Goal: Task Accomplishment & Management: Complete application form

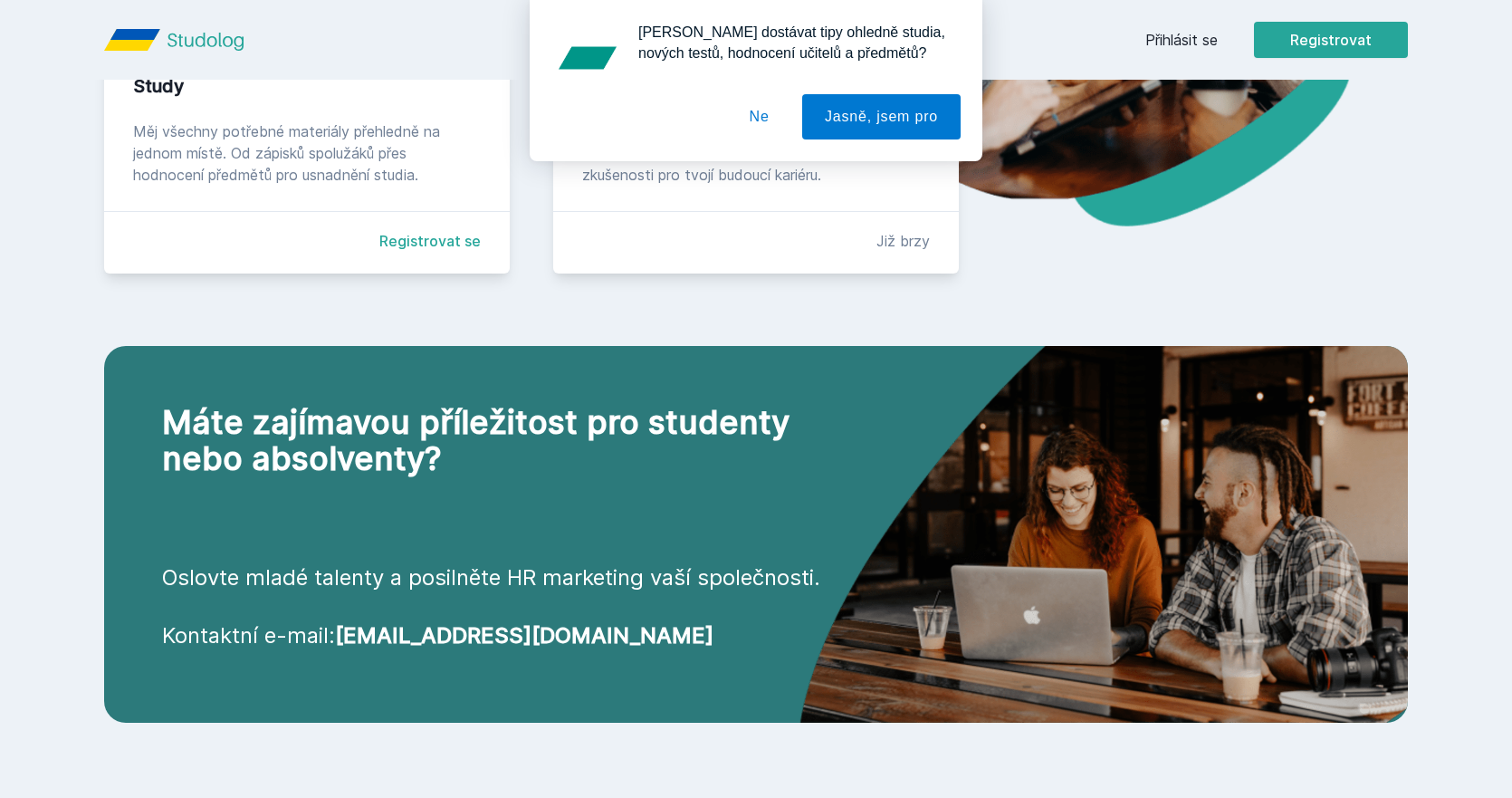
scroll to position [544, 0]
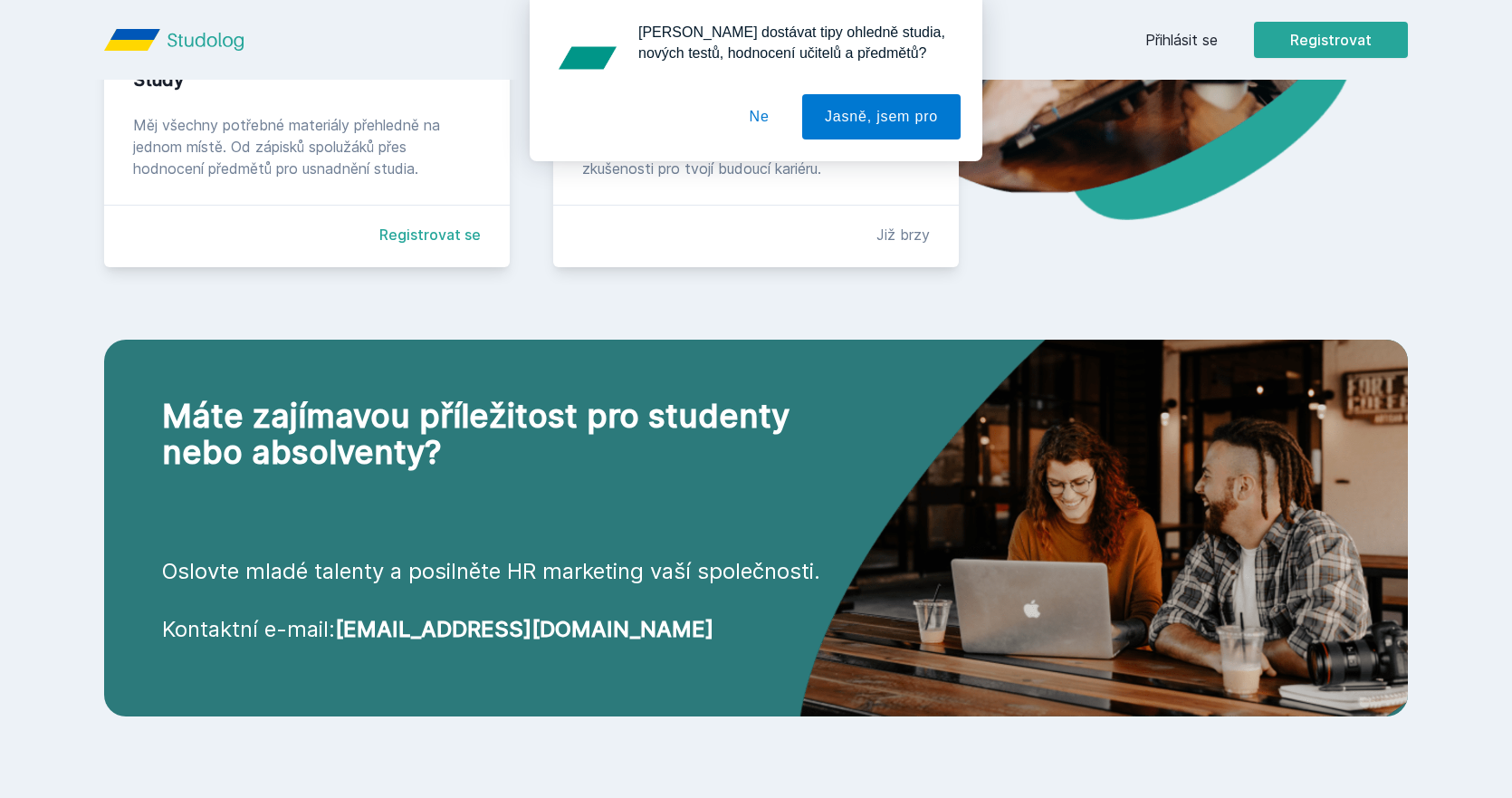
click at [769, 111] on button "Ne" at bounding box center [760, 117] width 66 height 46
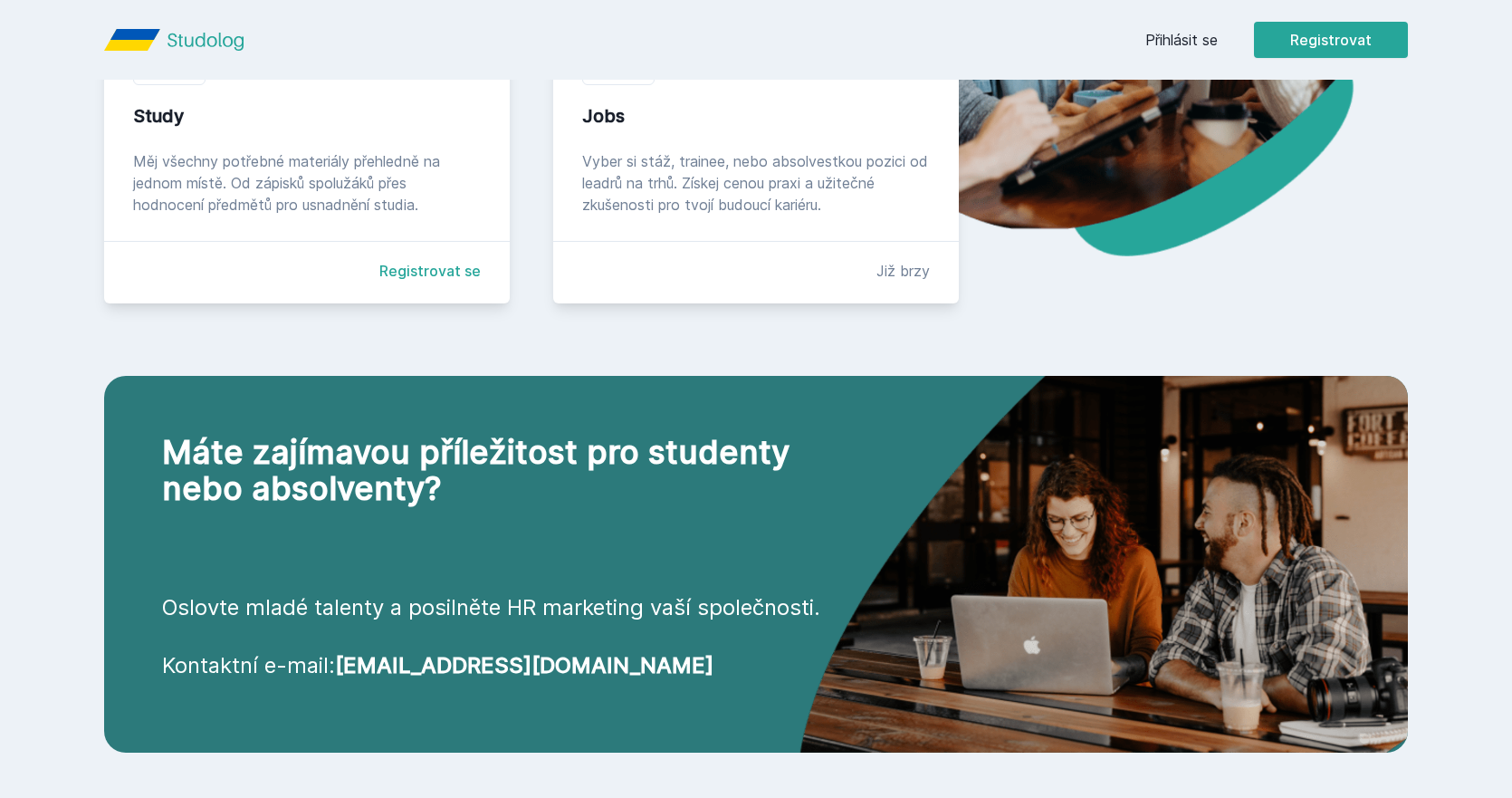
scroll to position [397, 0]
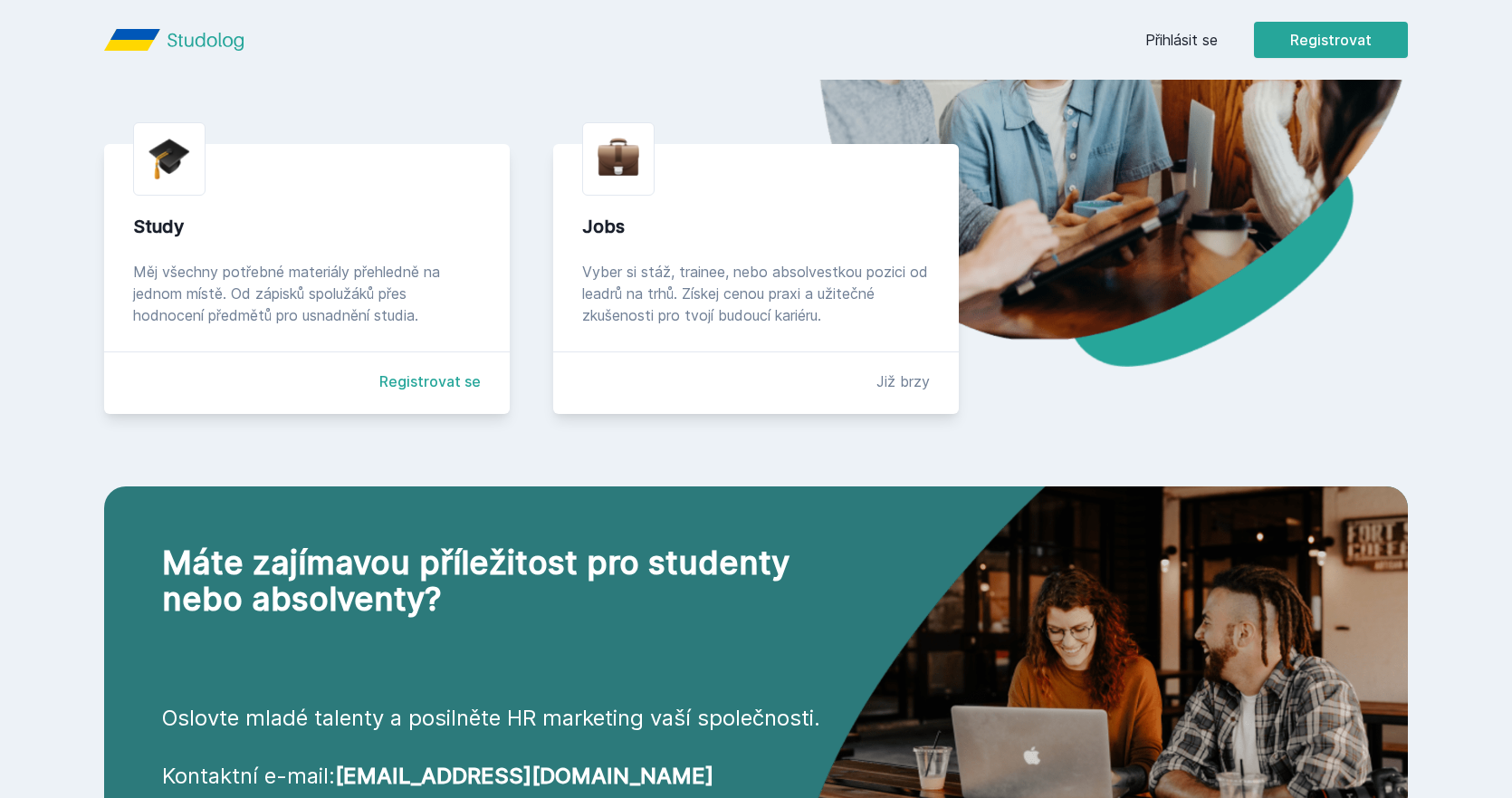
click at [404, 383] on link "Registrovat se" at bounding box center [430, 382] width 101 height 22
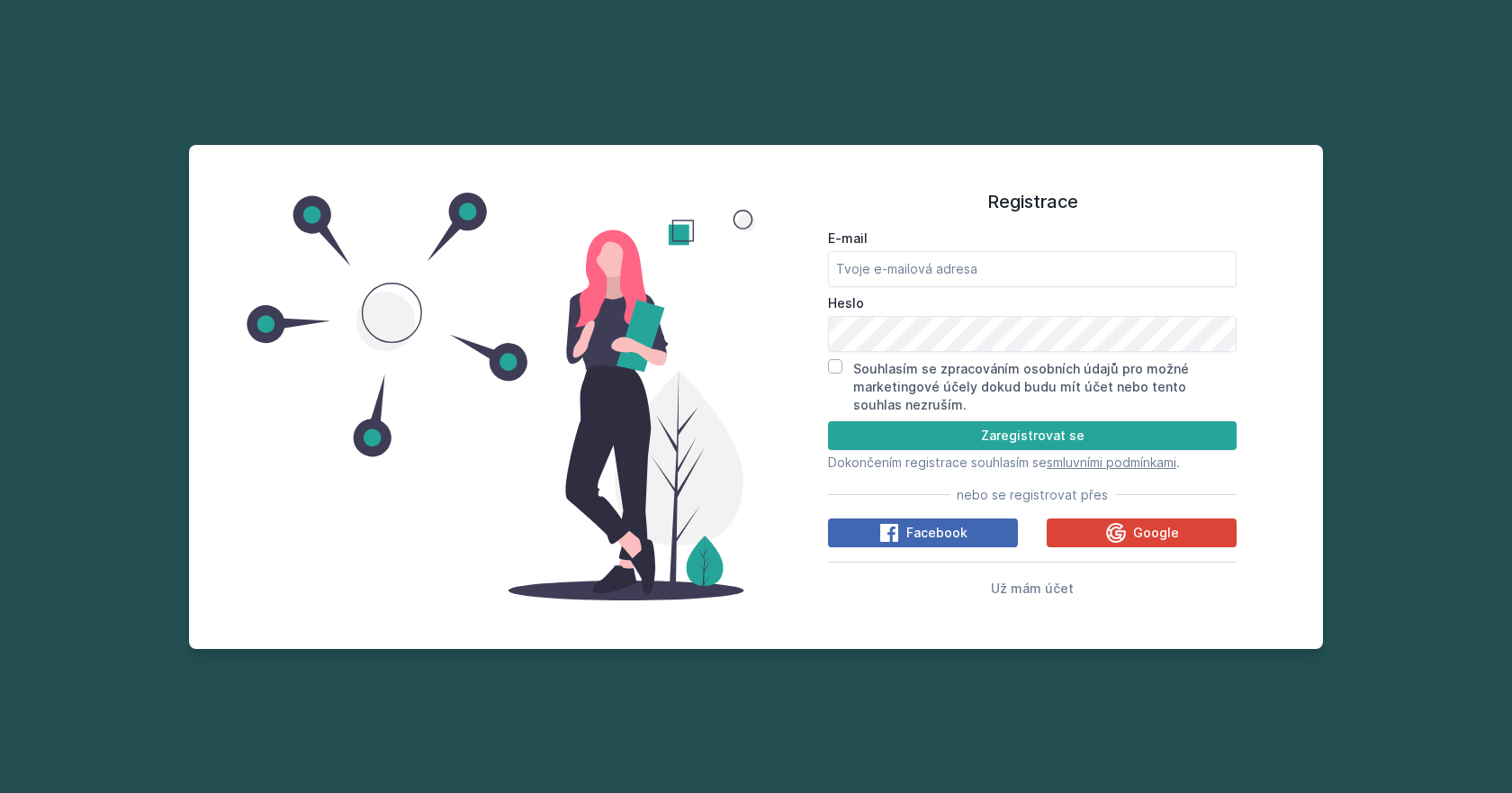
click at [928, 415] on form "E-mail Heslo Souhlasím se zpracováním osobních údajů pro možné marketingové úče…" at bounding box center [1032, 350] width 409 height 242
click at [928, 430] on button "Zaregistrovat se" at bounding box center [1032, 435] width 409 height 29
click at [928, 431] on button "Zaregistrovat se" at bounding box center [1032, 435] width 409 height 29
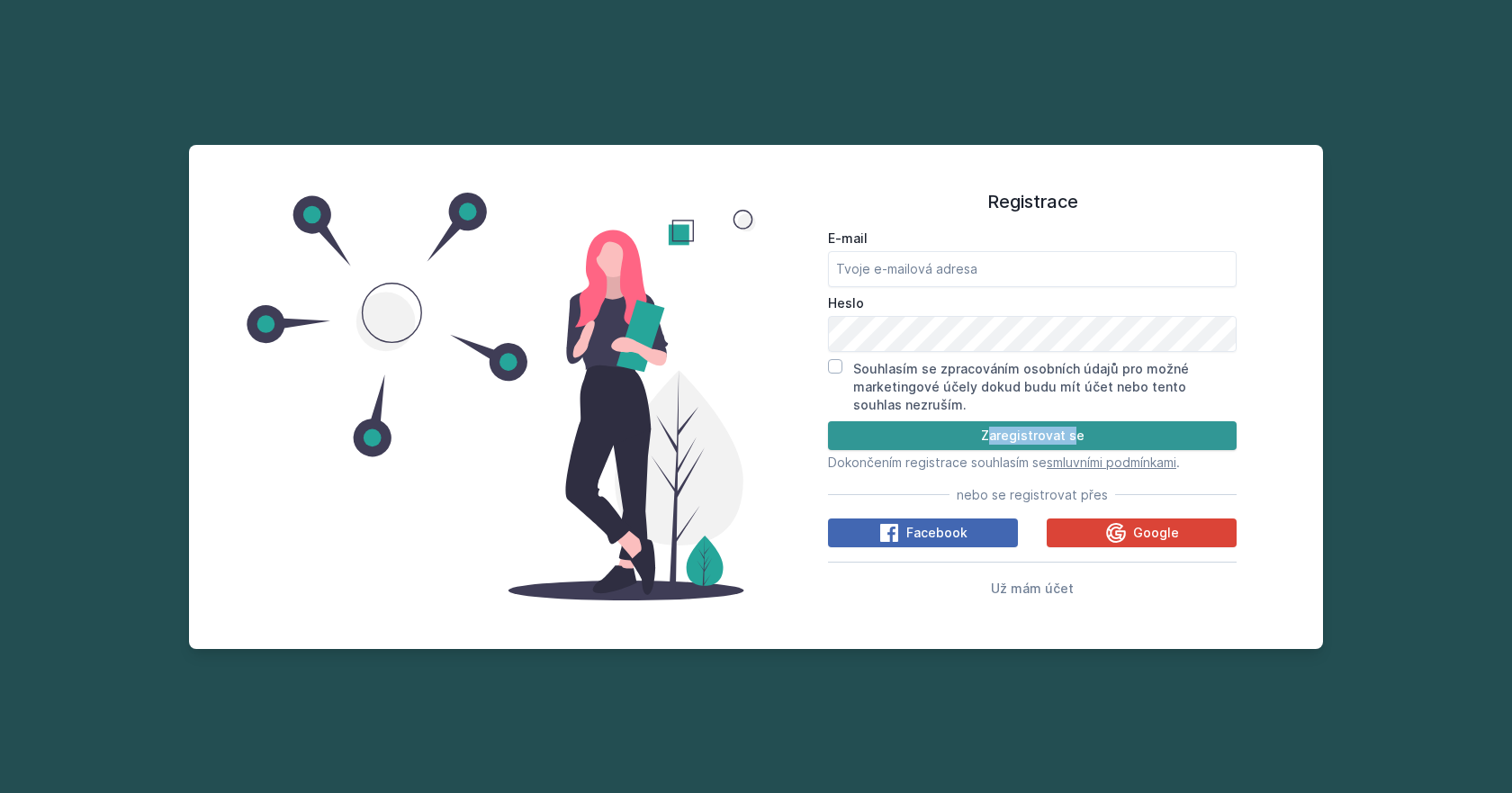
click at [979, 436] on button "Zaregistrovat se" at bounding box center [1032, 435] width 409 height 29
click at [1101, 429] on button "Zaregistrovat se" at bounding box center [1032, 435] width 409 height 29
click at [738, 477] on div at bounding box center [502, 397] width 510 height 461
click at [913, 272] on input "E-mail" at bounding box center [1032, 269] width 409 height 36
click at [852, 276] on input "mrlexkandaurov@gmail.com" at bounding box center [1032, 269] width 409 height 36
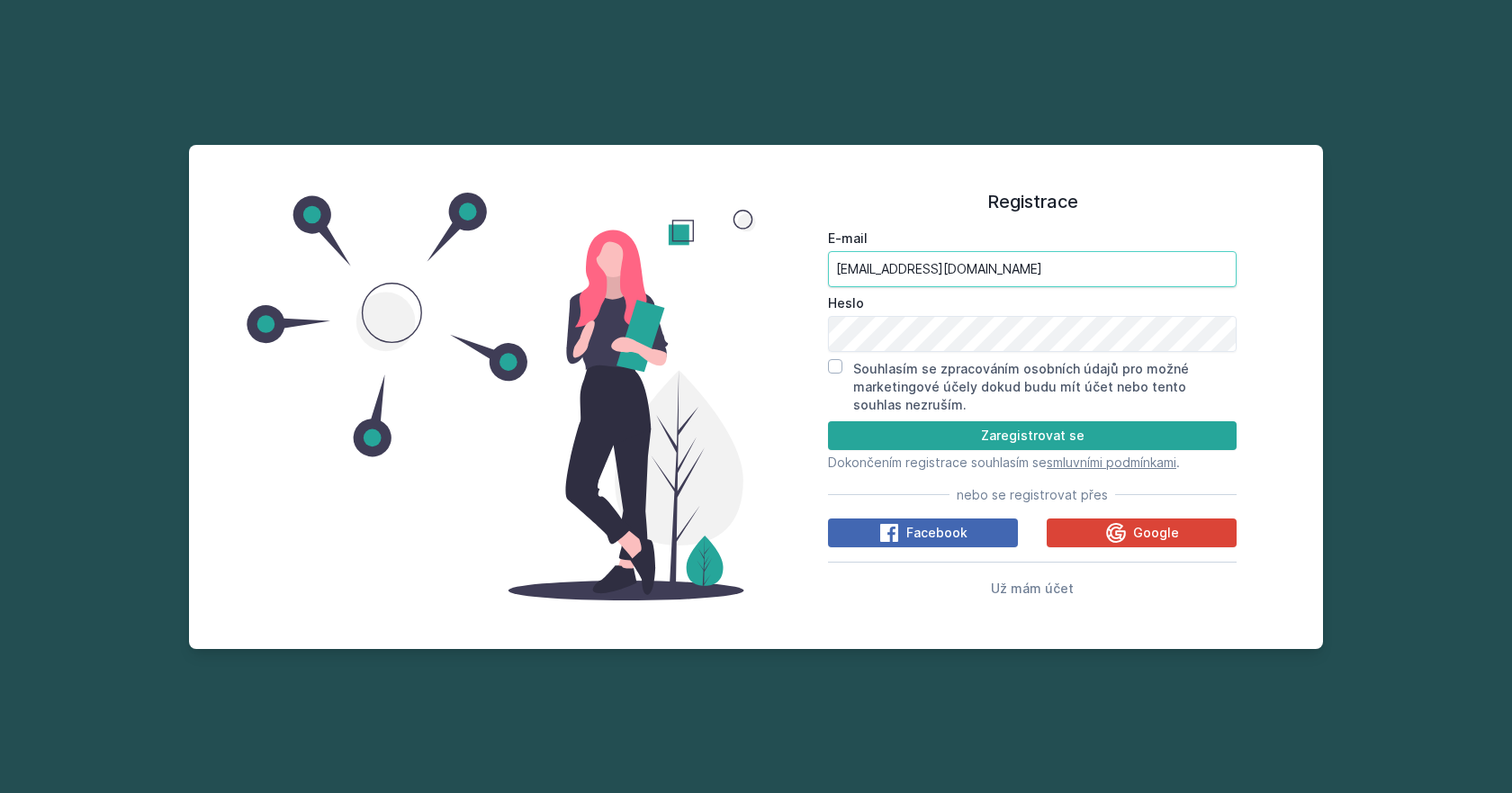
click at [852, 276] on input "mrlexkandaurov@gmail.com" at bounding box center [1032, 269] width 409 height 36
type input "[EMAIL_ADDRESS][DOMAIN_NAME]"
drag, startPoint x: 686, startPoint y: 588, endPoint x: 433, endPoint y: 502, distance: 267.2
click at [433, 502] on div at bounding box center [502, 397] width 510 height 461
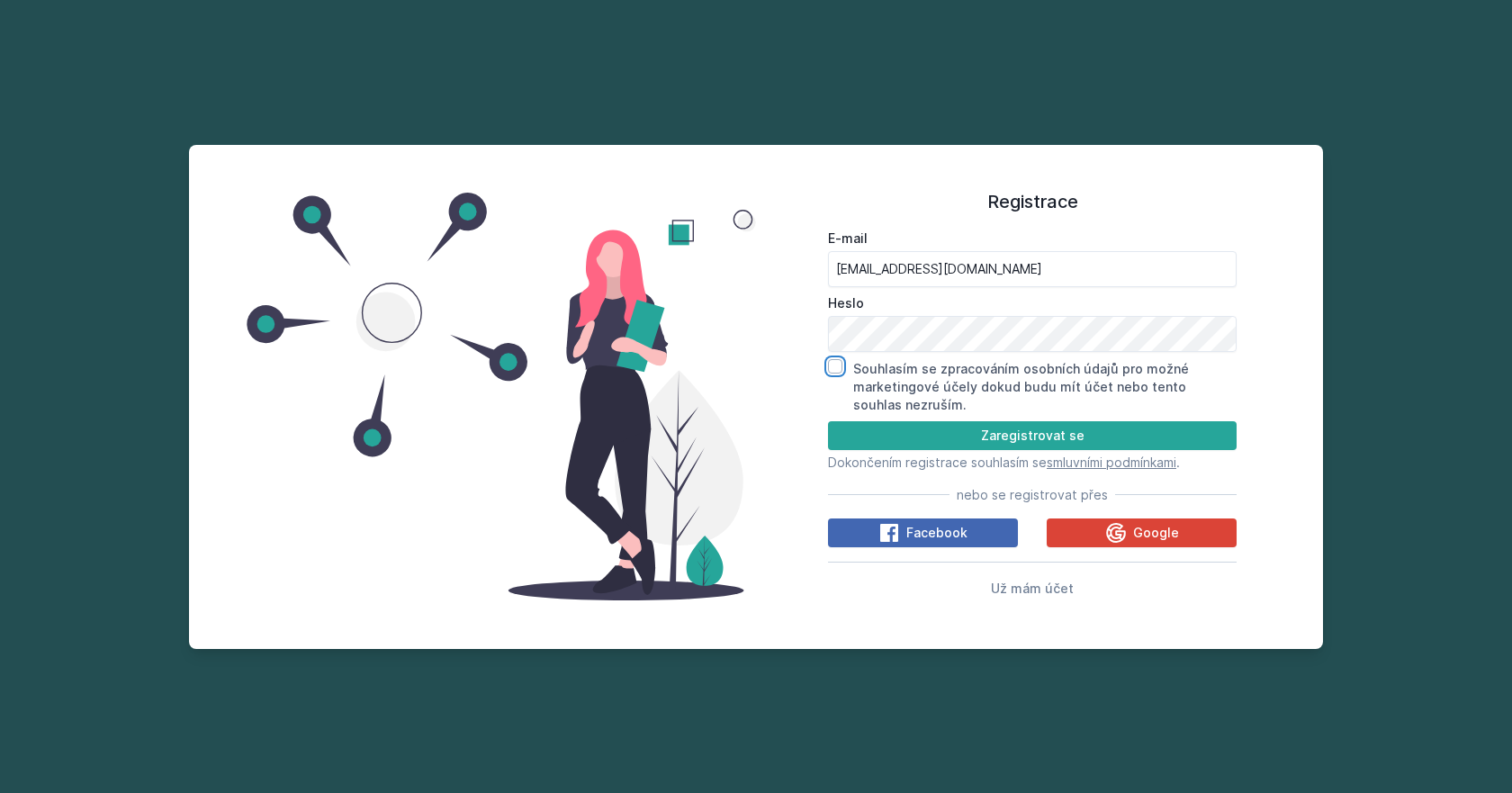
click at [832, 368] on input "Souhlasím se zpracováním osobních údajů pro možné marketingové účely dokud budu…" at bounding box center [835, 366] width 15 height 15
checkbox input "true"
click at [887, 434] on button "Zaregistrovat se" at bounding box center [1032, 435] width 409 height 29
click at [887, 443] on button "Zaregistrovat se" at bounding box center [1032, 435] width 409 height 29
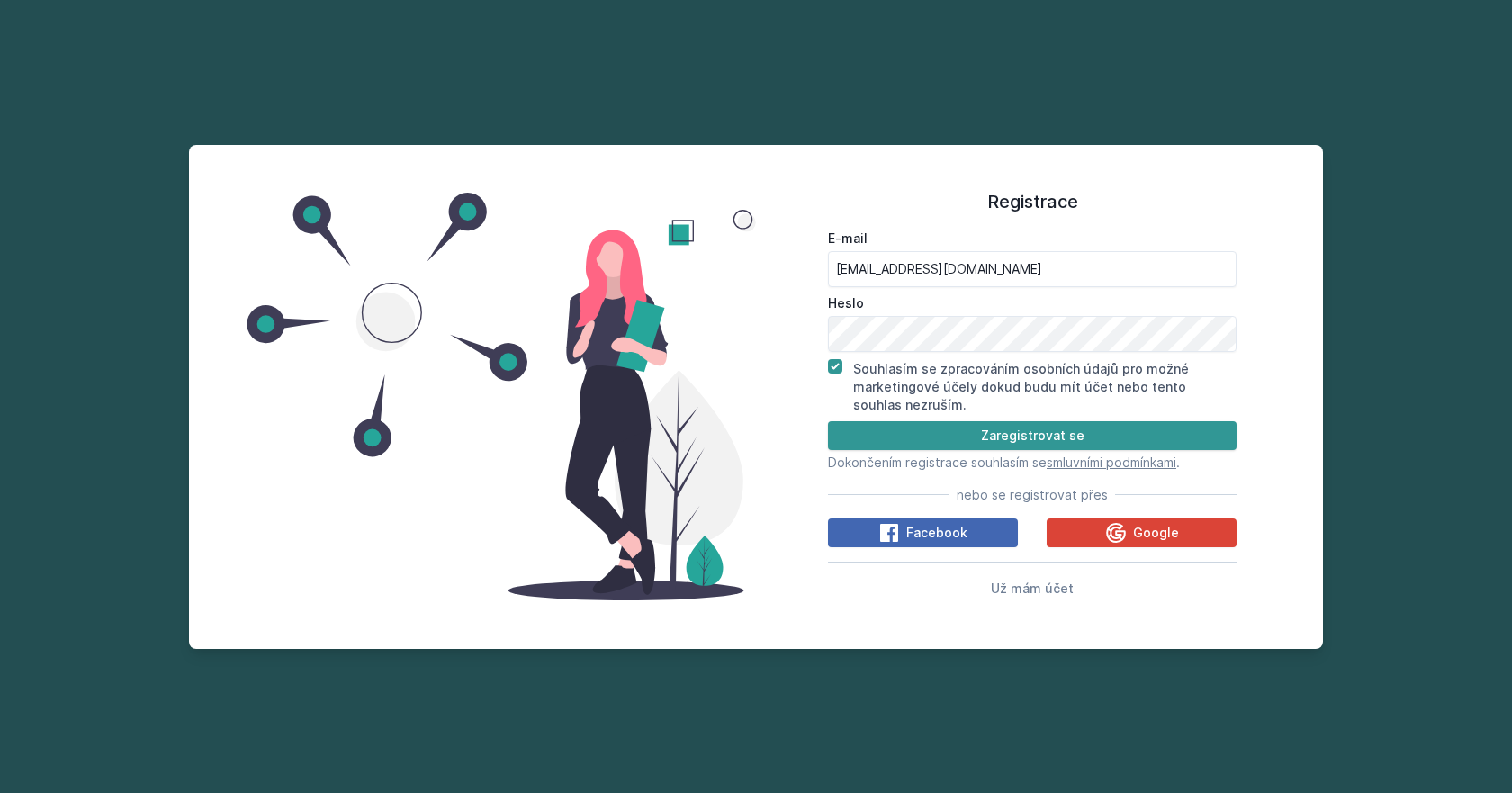
click at [887, 443] on button "Zaregistrovat se" at bounding box center [1032, 435] width 409 height 29
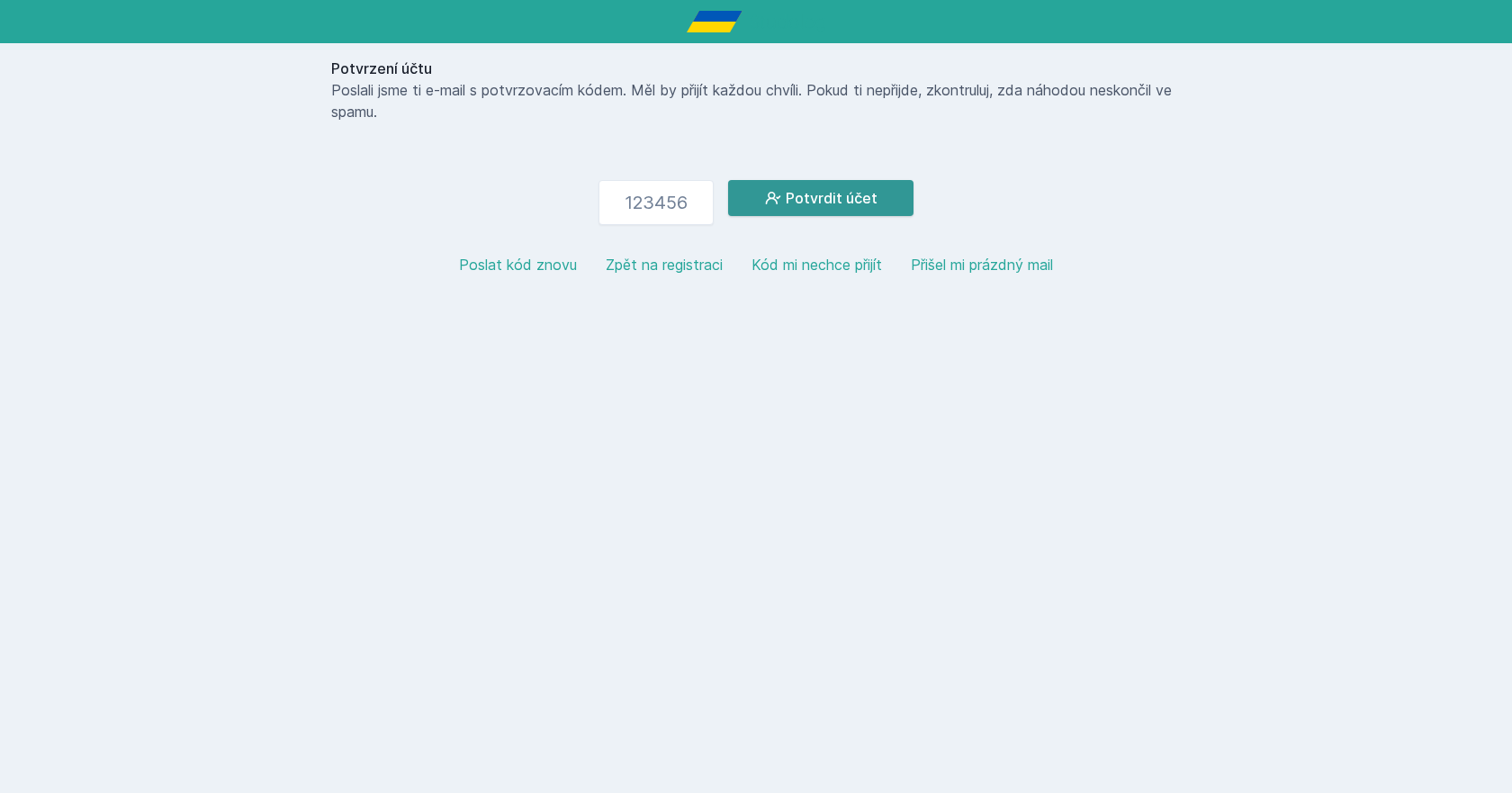
click at [823, 200] on button "Potvrdit účet" at bounding box center [821, 198] width 186 height 36
click at [700, 216] on input "number" at bounding box center [656, 202] width 116 height 45
click at [694, 207] on input "number" at bounding box center [656, 202] width 116 height 45
click at [682, 200] on input "number" at bounding box center [656, 202] width 116 height 45
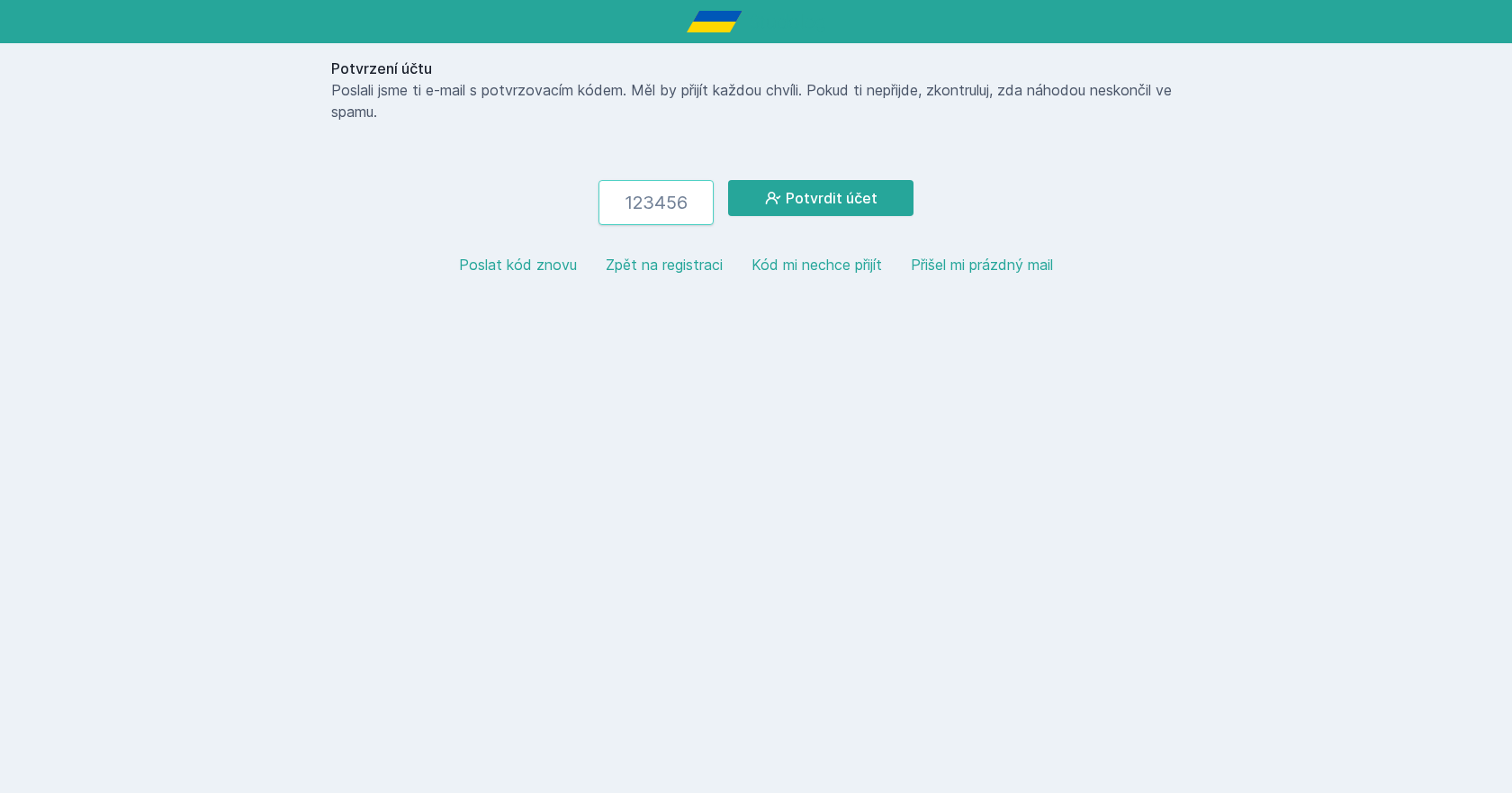
click at [680, 198] on input "number" at bounding box center [656, 202] width 116 height 45
drag, startPoint x: 680, startPoint y: 198, endPoint x: 654, endPoint y: 201, distance: 26.2
click at [654, 201] on input "number" at bounding box center [656, 202] width 116 height 45
drag, startPoint x: 650, startPoint y: 191, endPoint x: 671, endPoint y: 226, distance: 40.8
click at [669, 226] on div "Potvrzení účtu Poslali jsme ti e-mail s potvrzovacím kódem. Měl by přijít každo…" at bounding box center [756, 174] width 864 height 261
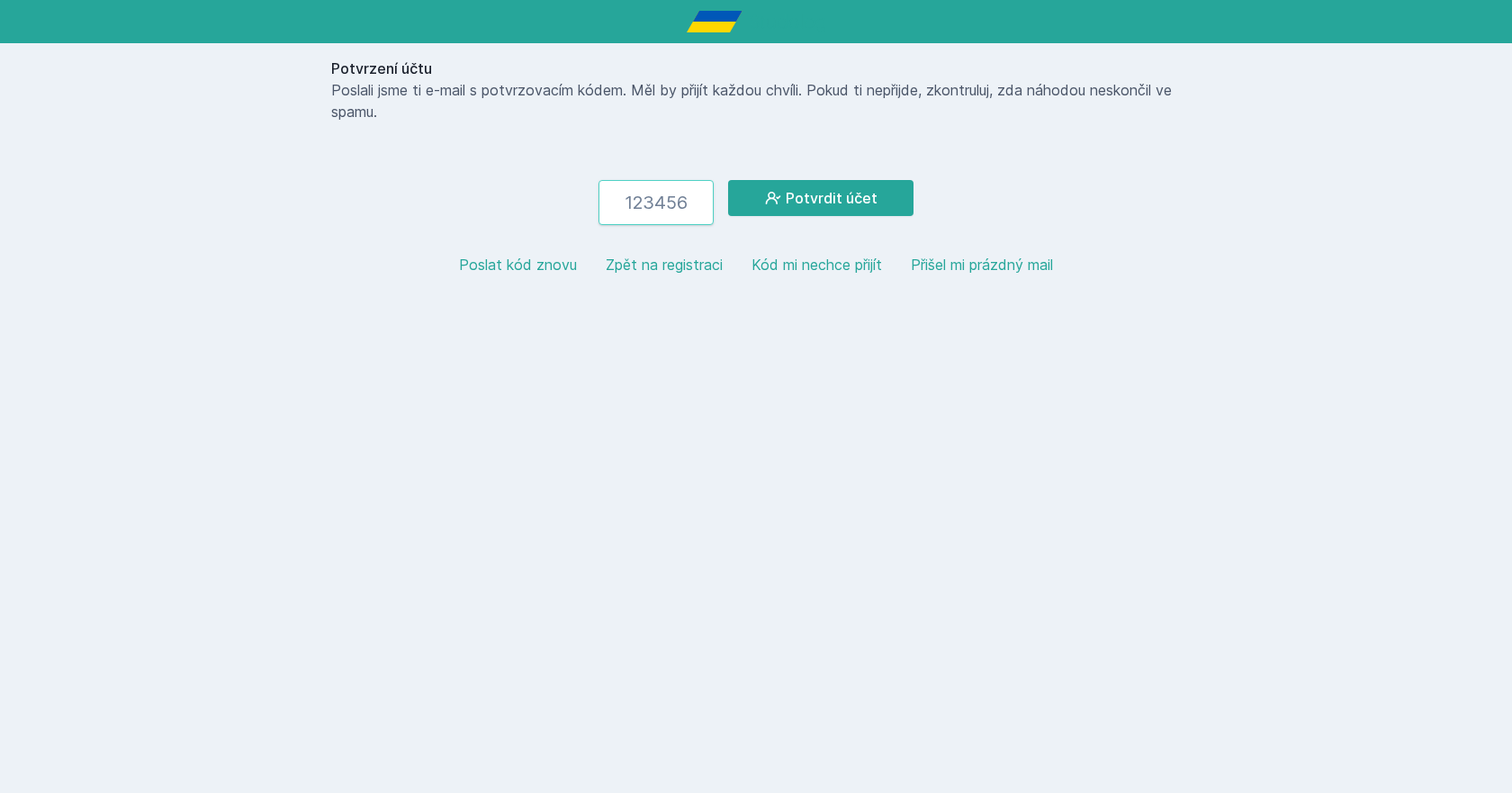
click at [673, 219] on input "number" at bounding box center [656, 202] width 116 height 45
drag, startPoint x: 583, startPoint y: 179, endPoint x: 198, endPoint y: 40, distance: 409.3
click at [560, 174] on div "Potvrzení účtu Poslali jsme ti e-mail s potvrzovacím kódem. Měl by přijít každo…" at bounding box center [756, 174] width 864 height 261
click at [363, 117] on div "Potvrzení účtu Poslali jsme ti e-mail s potvrzovacím kódem. Měl by přijít každo…" at bounding box center [756, 174] width 864 height 261
click at [799, 207] on button "Potvrdit účet" at bounding box center [821, 198] width 186 height 36
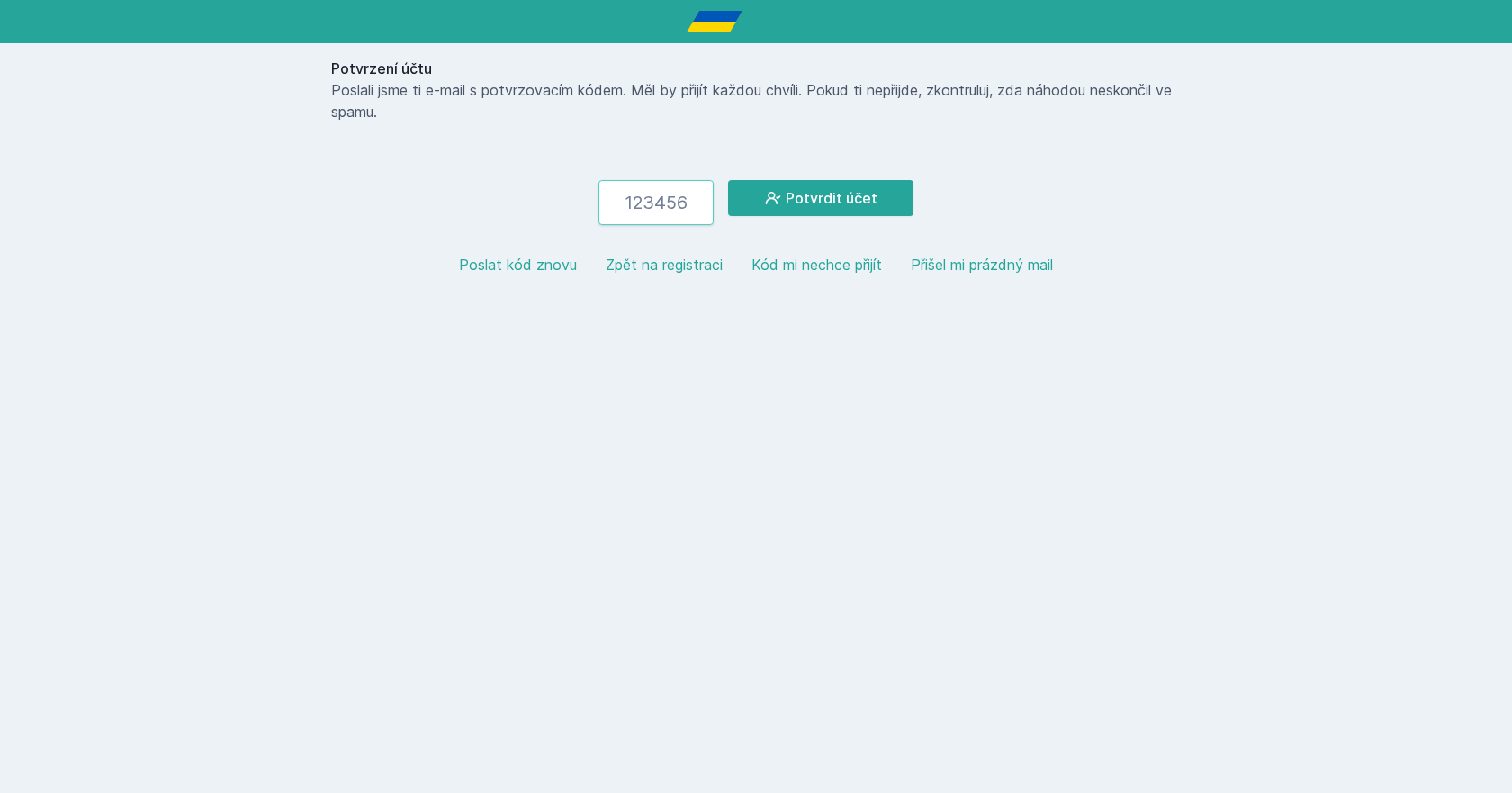
click at [681, 201] on input "number" at bounding box center [656, 202] width 116 height 45
drag, startPoint x: 681, startPoint y: 201, endPoint x: 632, endPoint y: 196, distance: 49.3
click at [632, 196] on input "number" at bounding box center [656, 202] width 116 height 45
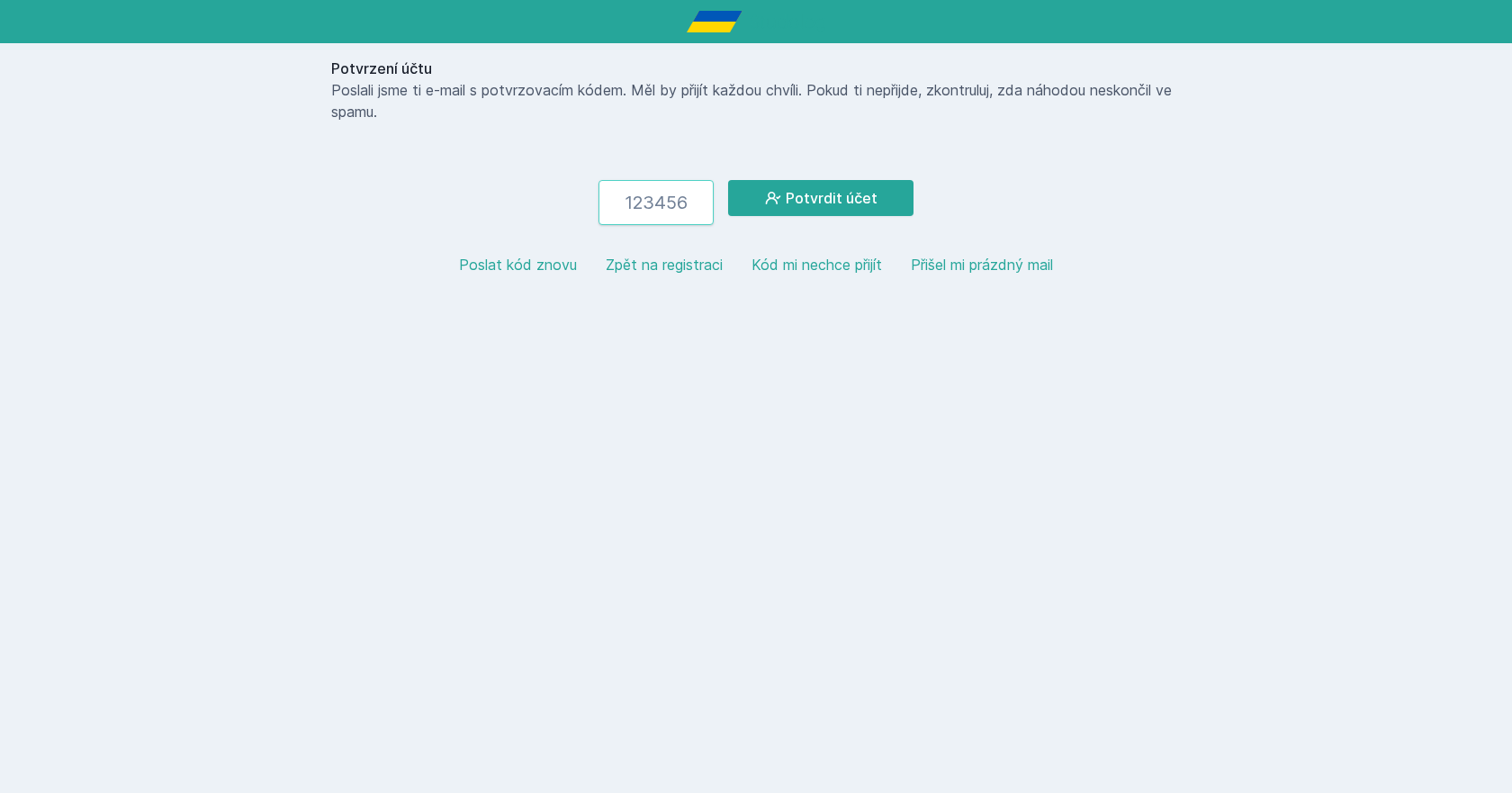
drag, startPoint x: 632, startPoint y: 200, endPoint x: 670, endPoint y: 208, distance: 38.8
click at [670, 210] on input "number" at bounding box center [656, 202] width 116 height 45
drag, startPoint x: 672, startPoint y: 195, endPoint x: 623, endPoint y: 195, distance: 49.0
drag, startPoint x: 623, startPoint y: 195, endPoint x: 497, endPoint y: 302, distance: 165.3
click at [497, 302] on div "Potvrzení účtu Poslali jsme ti e-mail s potvrzovacím kódem. Měl by přijít každo…" at bounding box center [756, 174] width 864 height 261
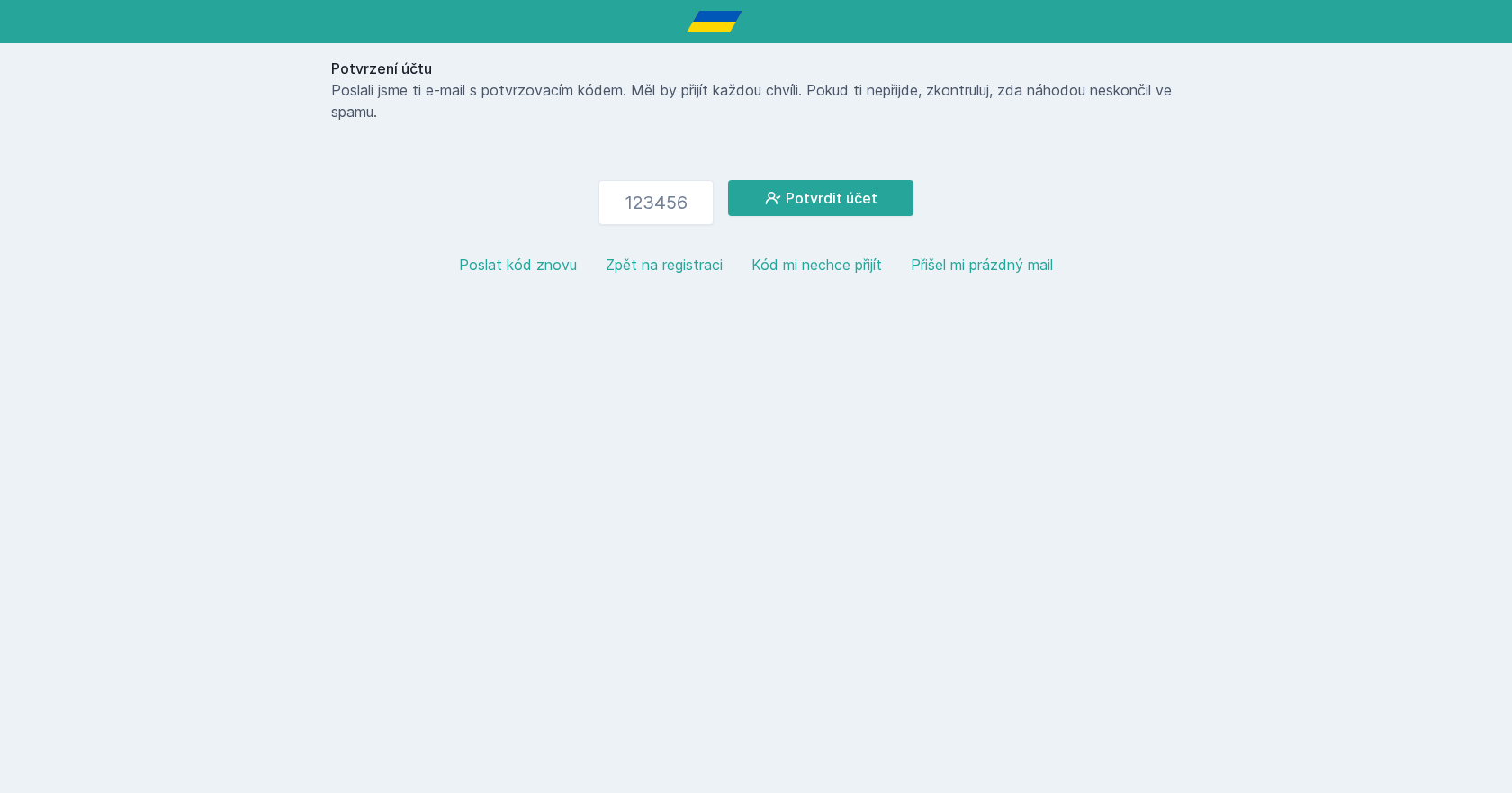
click at [658, 269] on button "Zpět na registraci" at bounding box center [664, 265] width 117 height 22
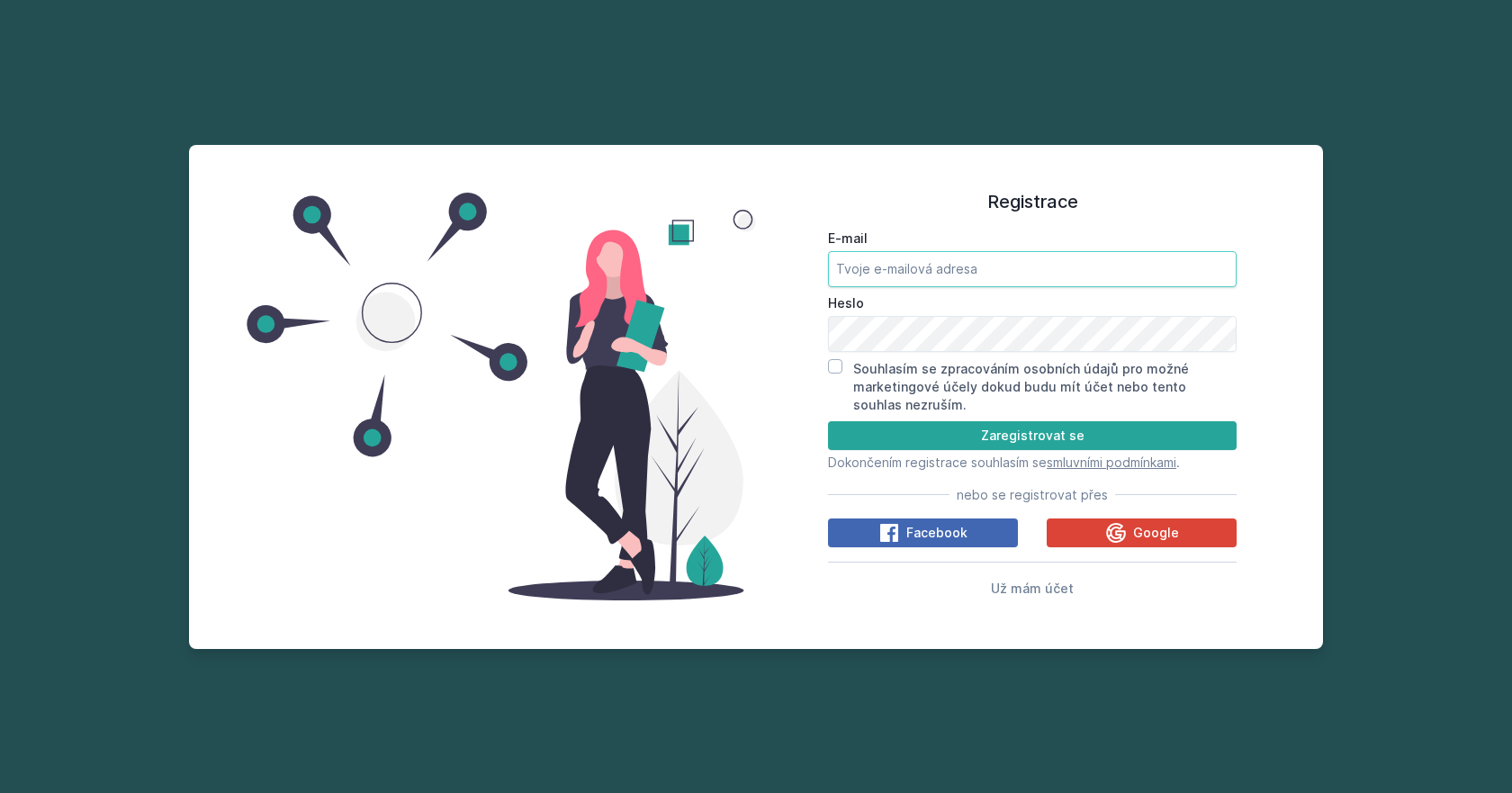
type input "[EMAIL_ADDRESS][DOMAIN_NAME]"
click at [990, 583] on div "Už mám účet" at bounding box center [1032, 588] width 409 height 22
click at [998, 583] on span "Už mám účet" at bounding box center [1032, 588] width 83 height 15
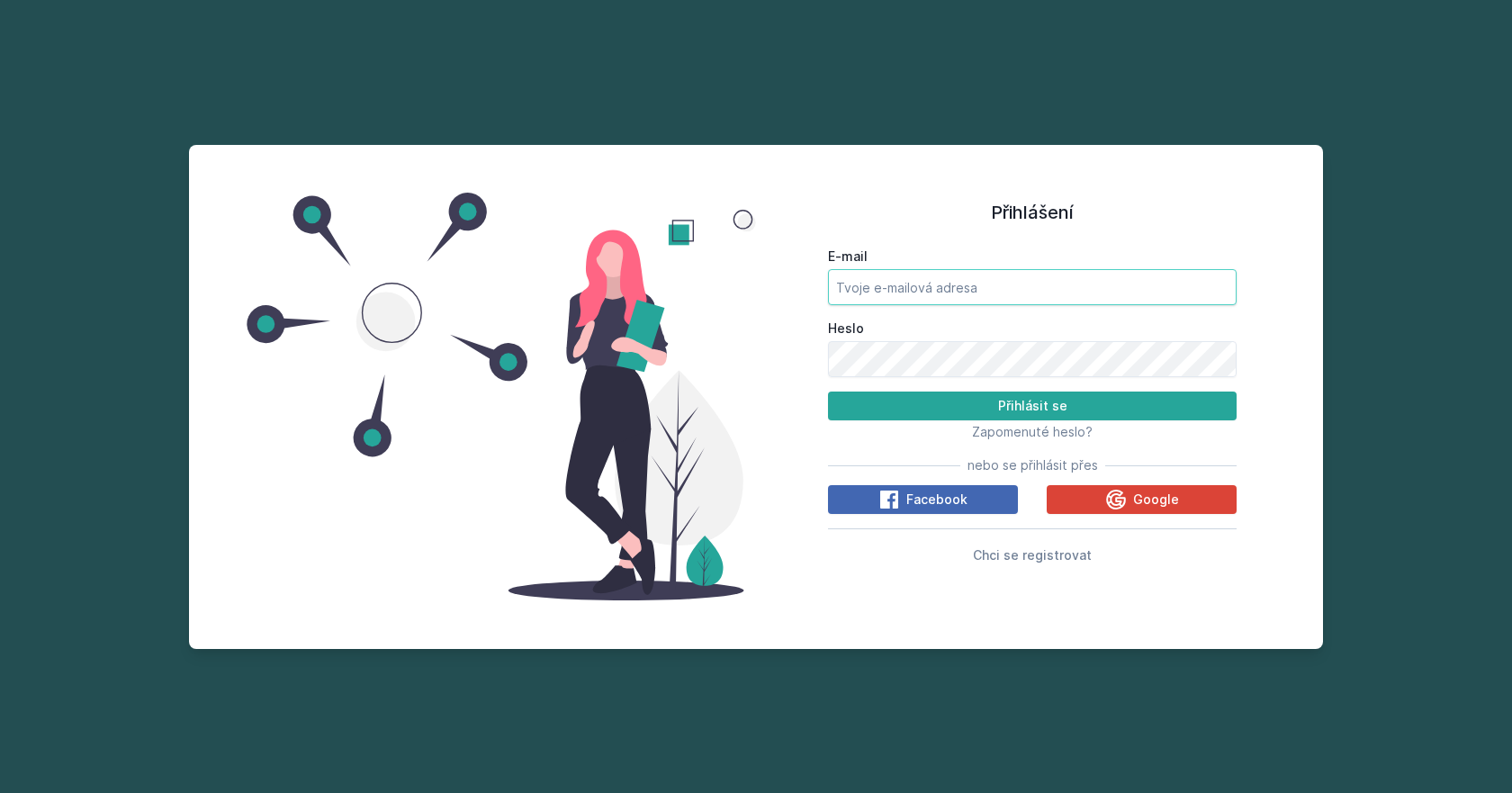
type input "[EMAIL_ADDRESS][DOMAIN_NAME]"
click at [980, 290] on input "[EMAIL_ADDRESS][DOMAIN_NAME]" at bounding box center [1032, 286] width 409 height 36
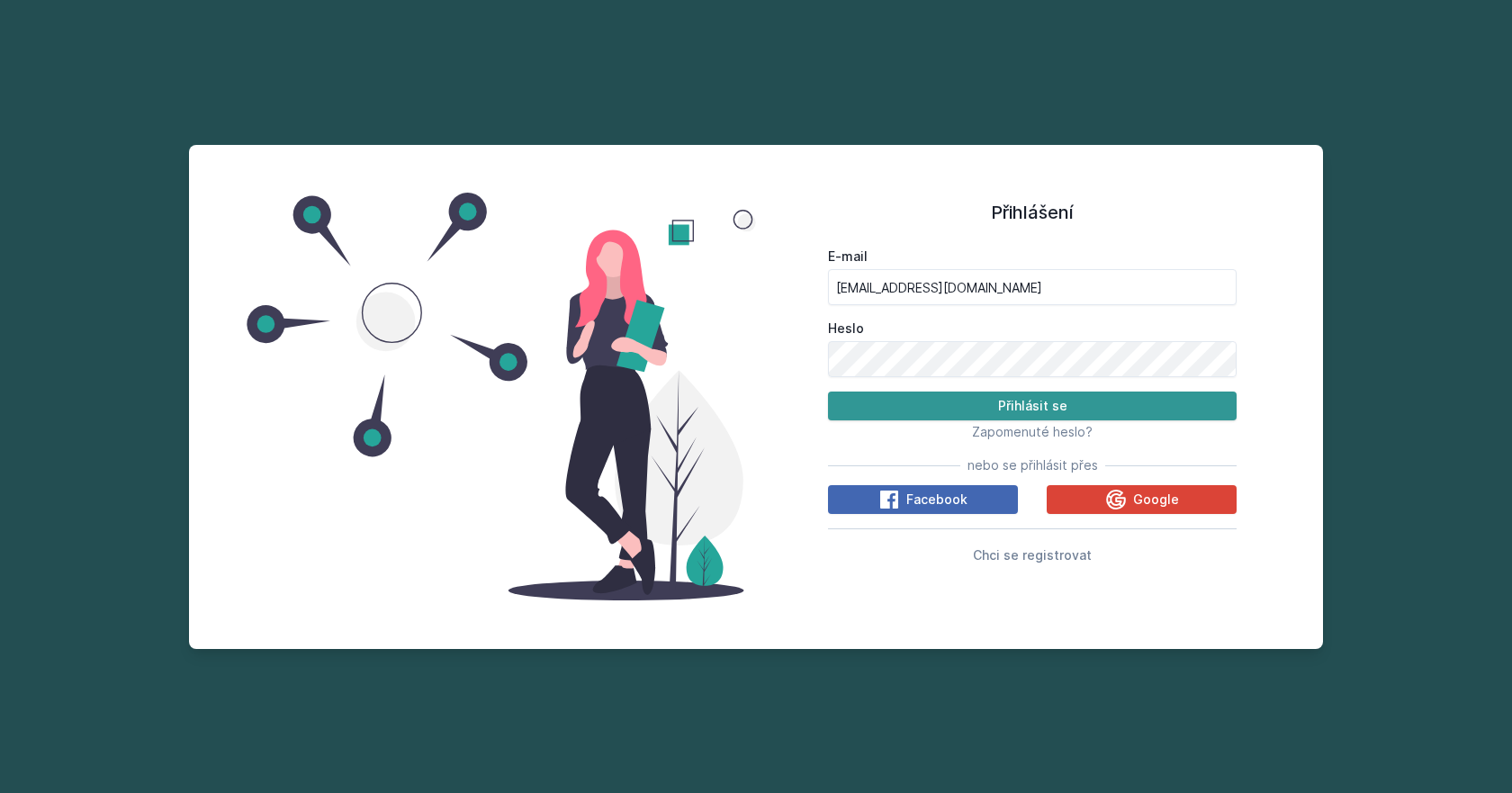
click at [904, 406] on button "Přihlásit se" at bounding box center [1032, 405] width 409 height 29
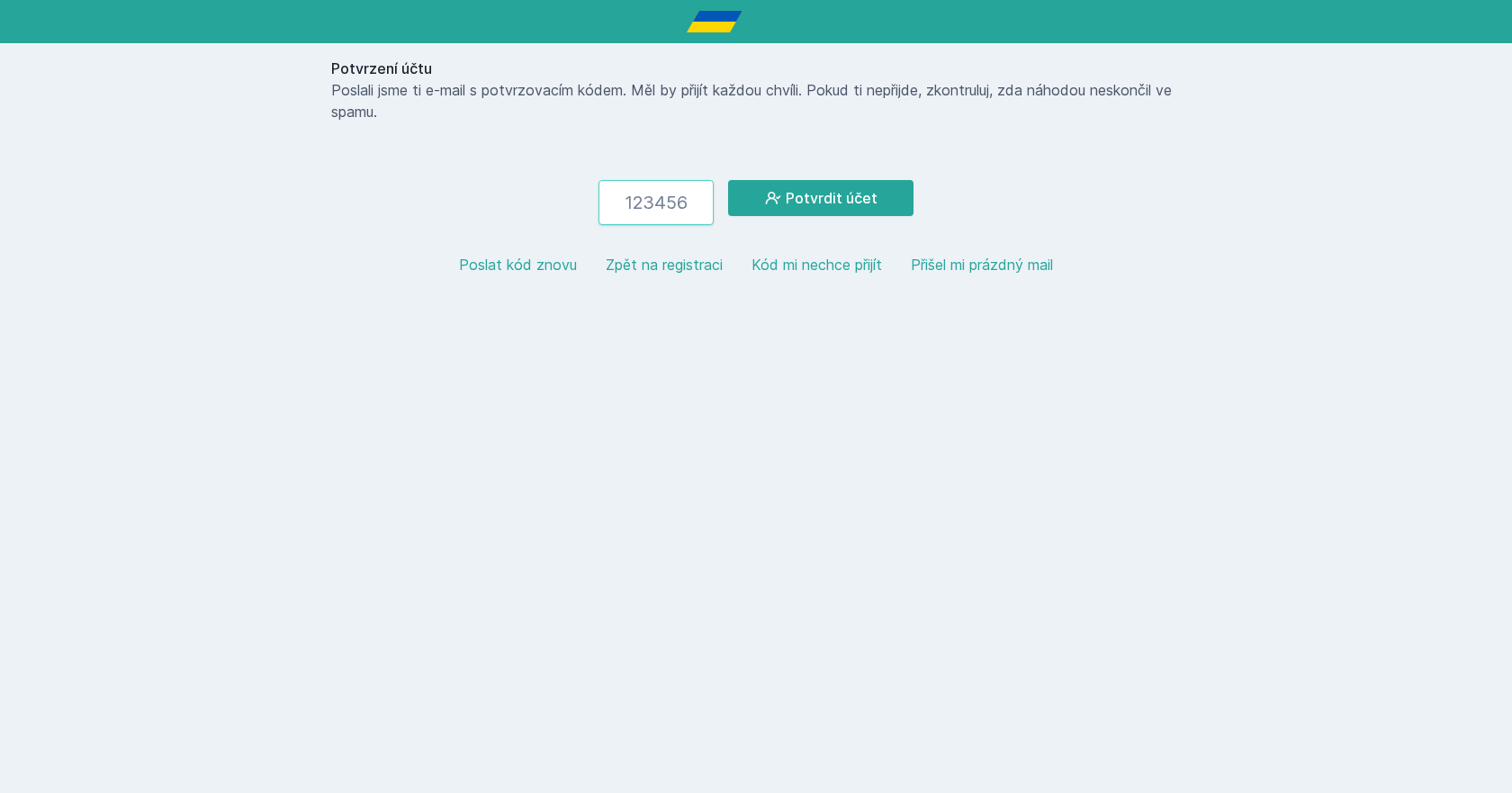
drag, startPoint x: 695, startPoint y: 223, endPoint x: 689, endPoint y: 210, distance: 14.3
click at [692, 215] on input "number" at bounding box center [656, 202] width 116 height 45
drag, startPoint x: 689, startPoint y: 210, endPoint x: 675, endPoint y: 207, distance: 14.3
click at [675, 207] on input "number" at bounding box center [656, 202] width 116 height 45
drag, startPoint x: 673, startPoint y: 207, endPoint x: 753, endPoint y: 178, distance: 85.1
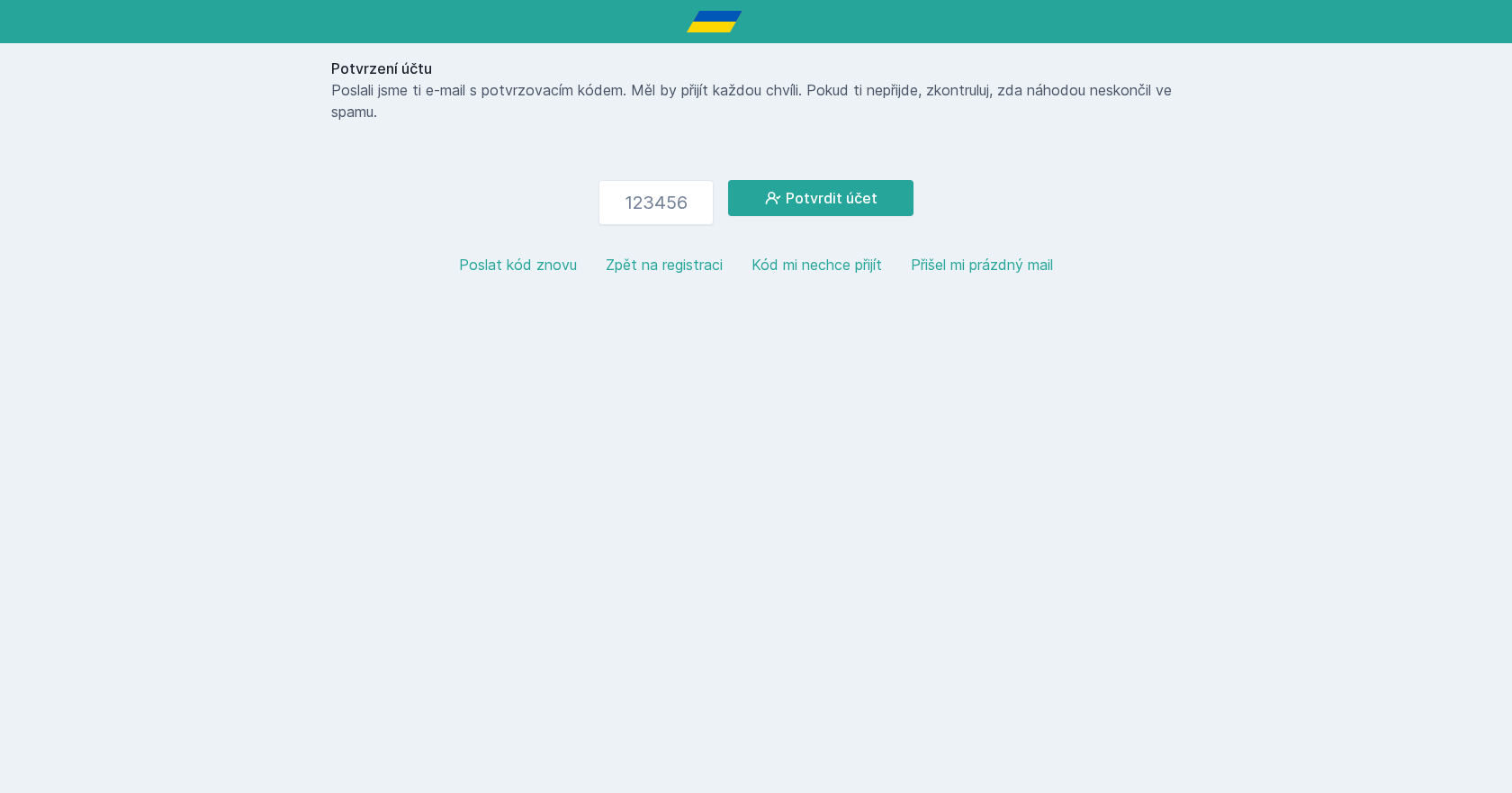
click at [753, 178] on div "Potvrzení účtu Poslali jsme ti e-mail s potvrzovacím kódem. Měl by přijít každo…" at bounding box center [756, 174] width 864 height 261
click at [755, 192] on button "Potvrdit účet" at bounding box center [821, 198] width 186 height 36
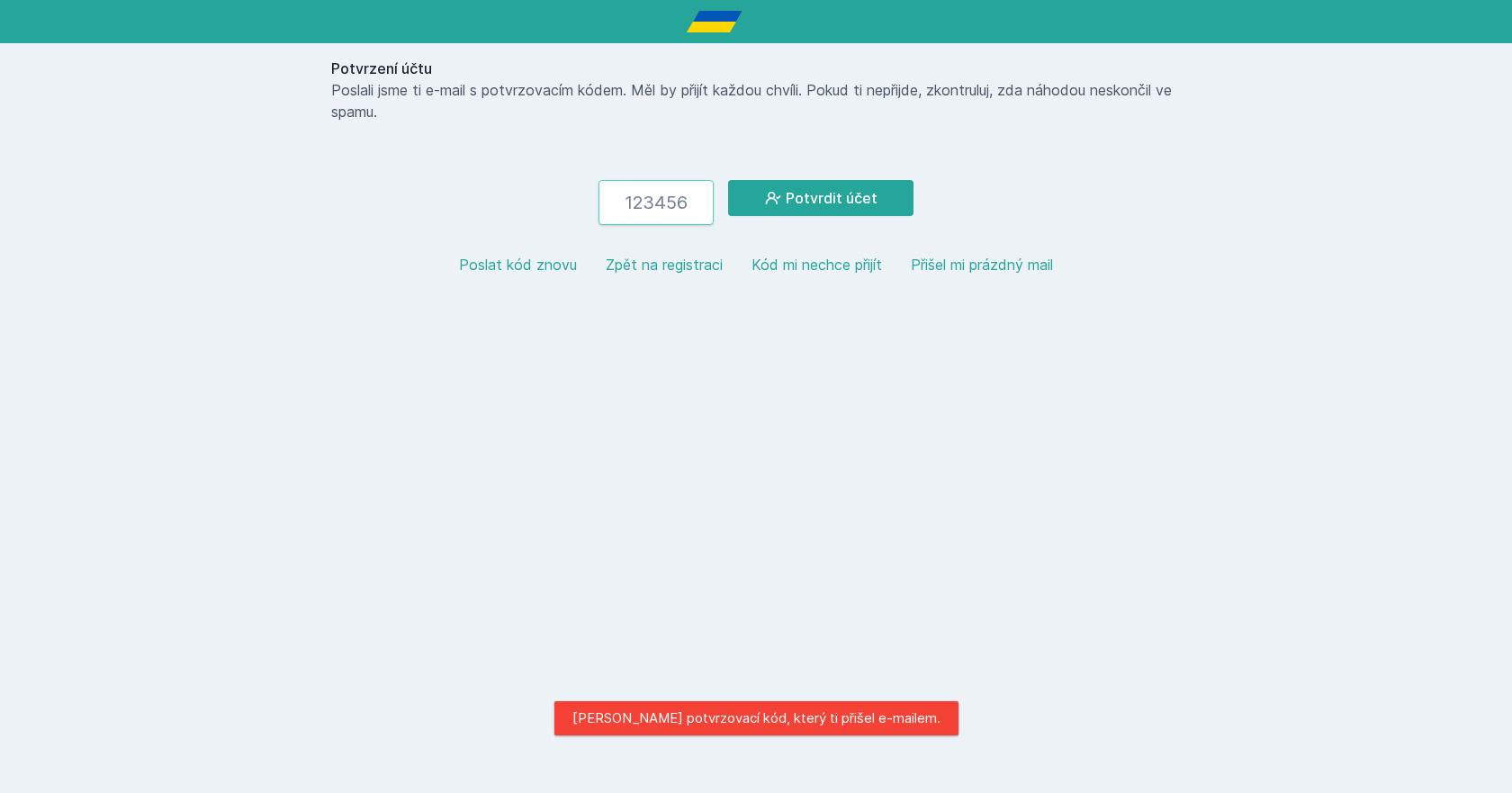
click at [700, 191] on input "number" at bounding box center [656, 202] width 116 height 45
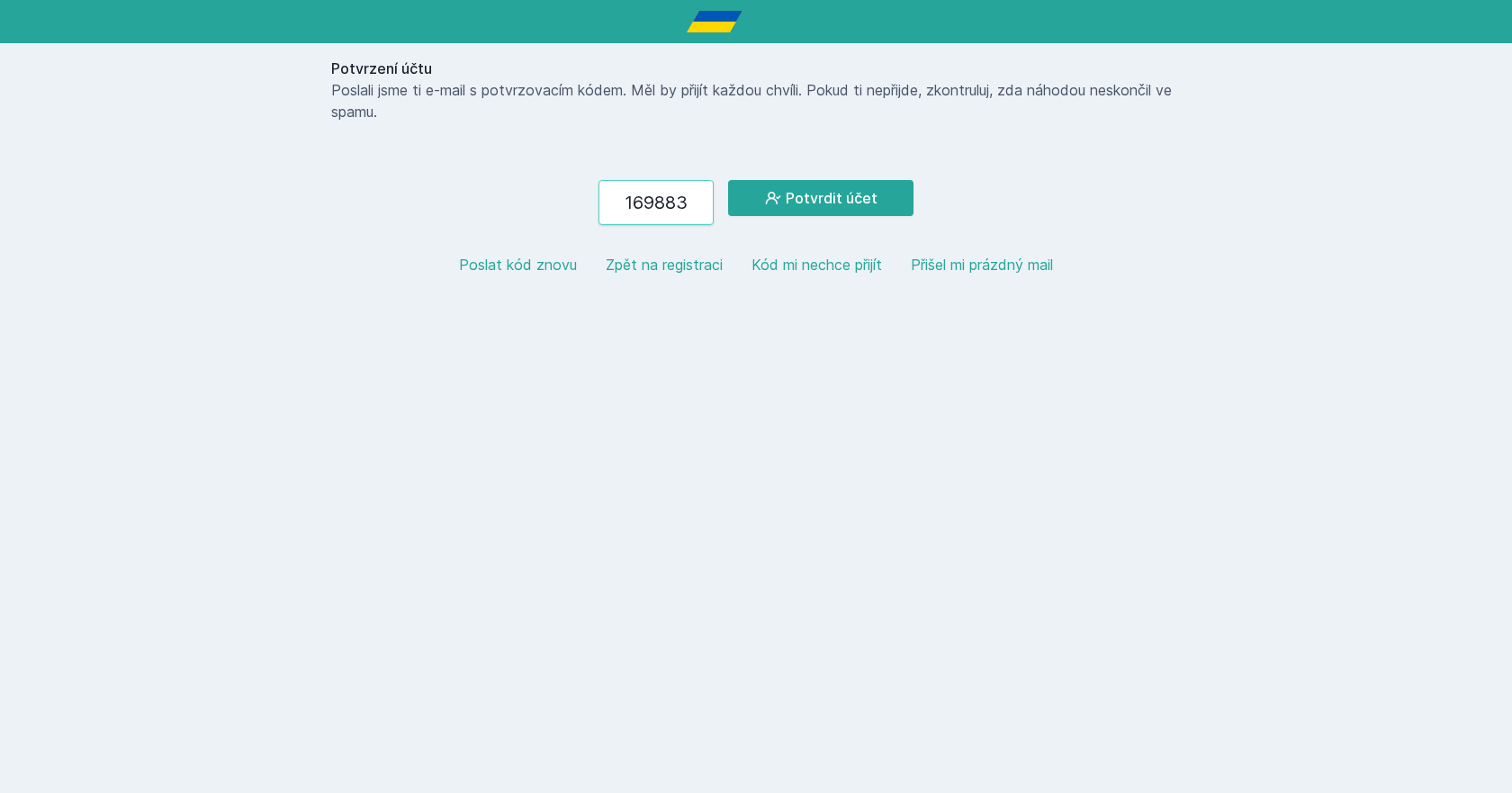
type input "169883"
click at [791, 217] on form "169883 Potvrdit účet" at bounding box center [756, 202] width 849 height 45
click at [791, 195] on button "Potvrdit účet" at bounding box center [821, 198] width 186 height 36
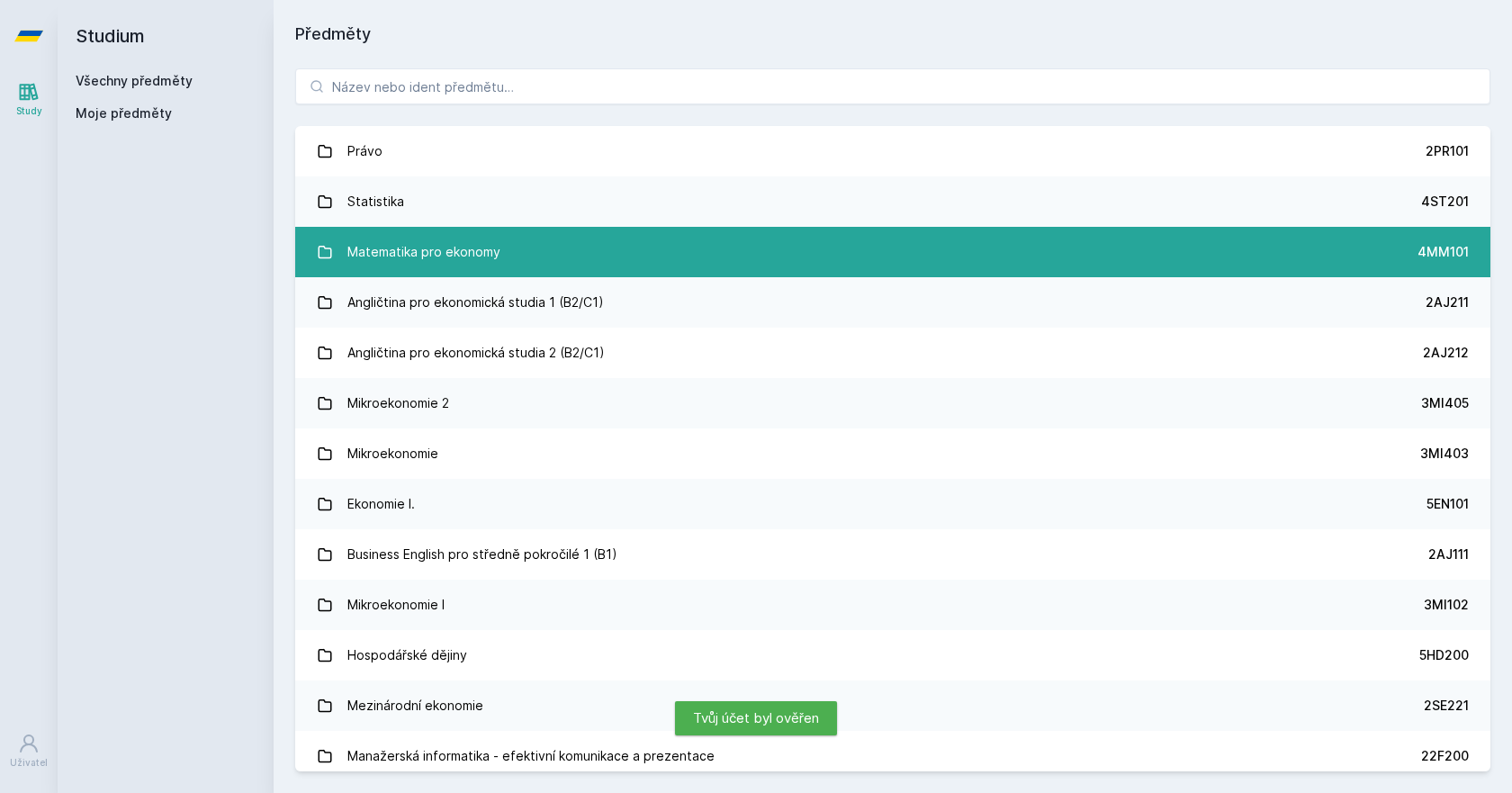
click at [521, 252] on link "Matematika pro ekonomy 4MM101" at bounding box center [893, 252] width 1195 height 50
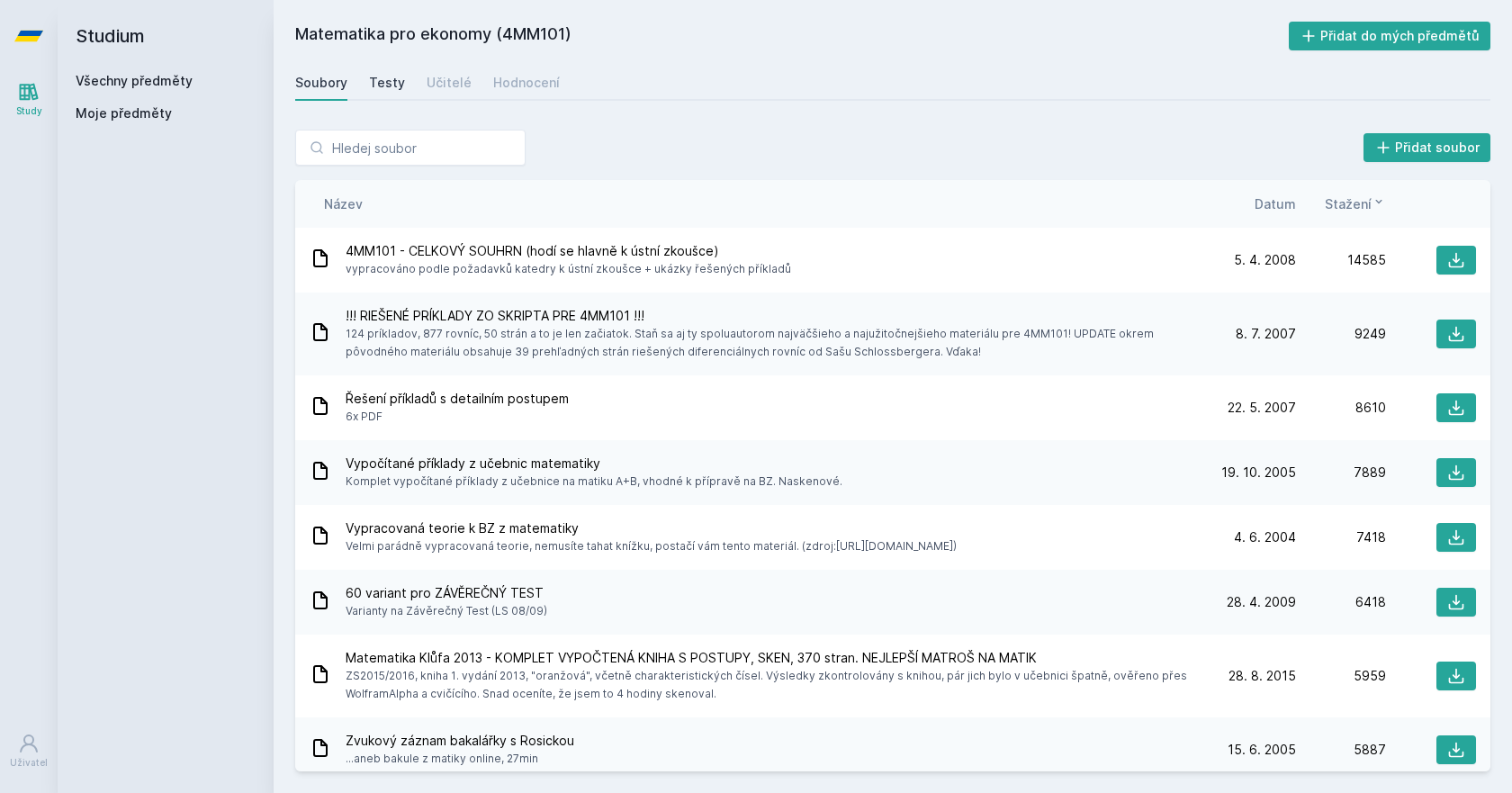
click at [390, 86] on div "Testy" at bounding box center [387, 83] width 36 height 18
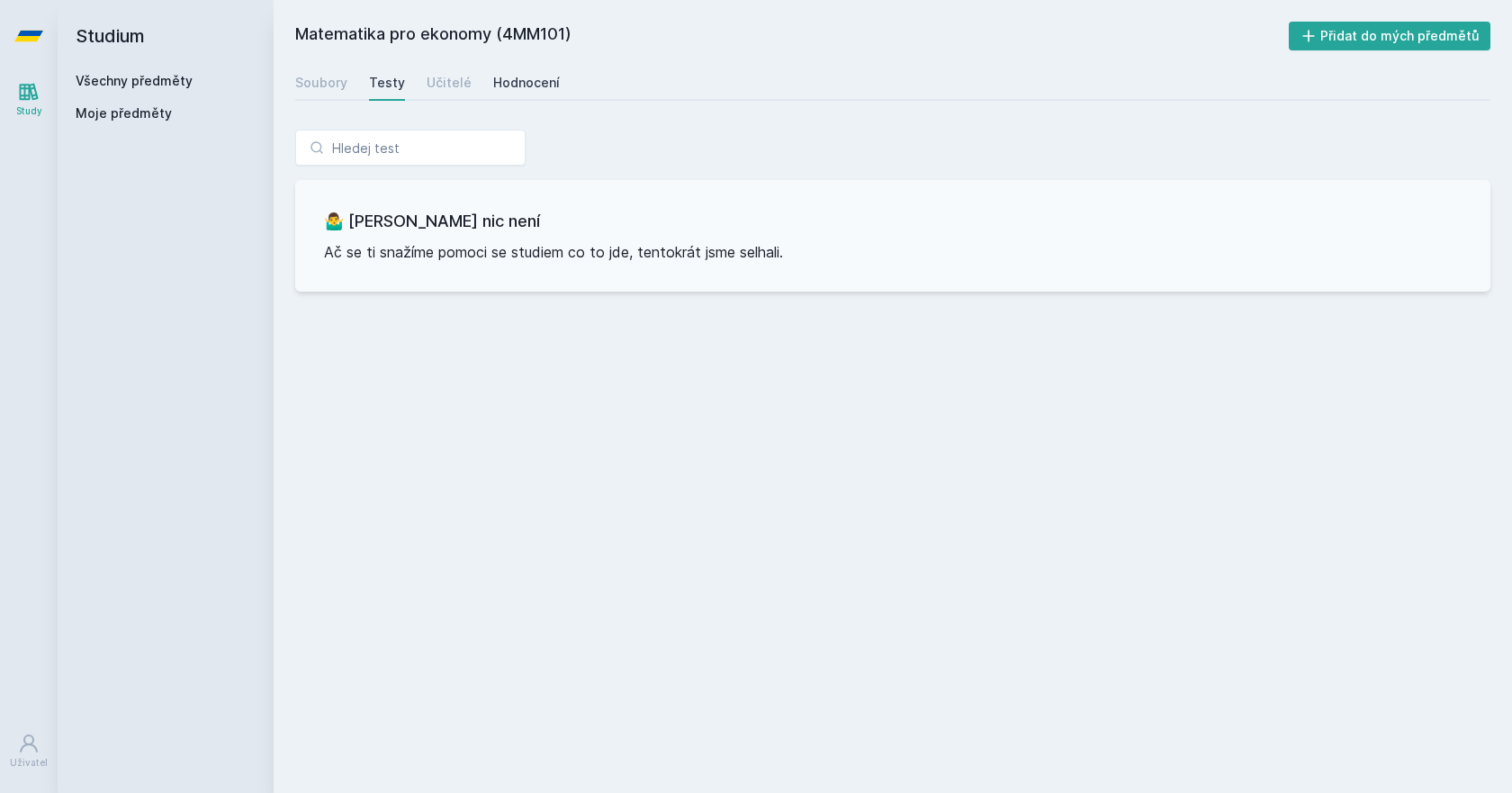
click at [502, 86] on div "Hodnocení" at bounding box center [525, 83] width 66 height 18
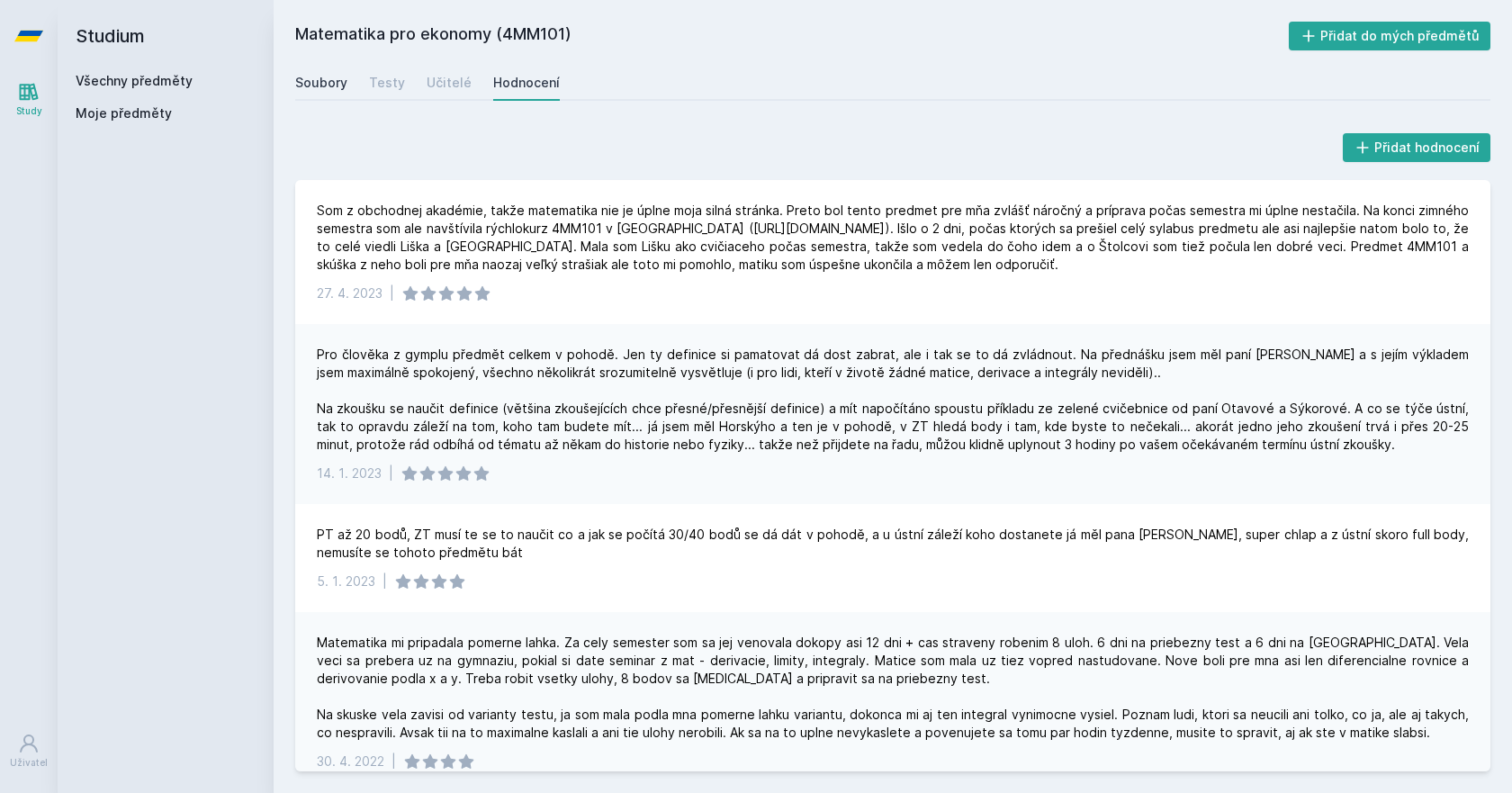
click at [326, 87] on div "Soubory" at bounding box center [321, 83] width 52 height 18
click at [326, 86] on div "Soubory" at bounding box center [321, 83] width 52 height 18
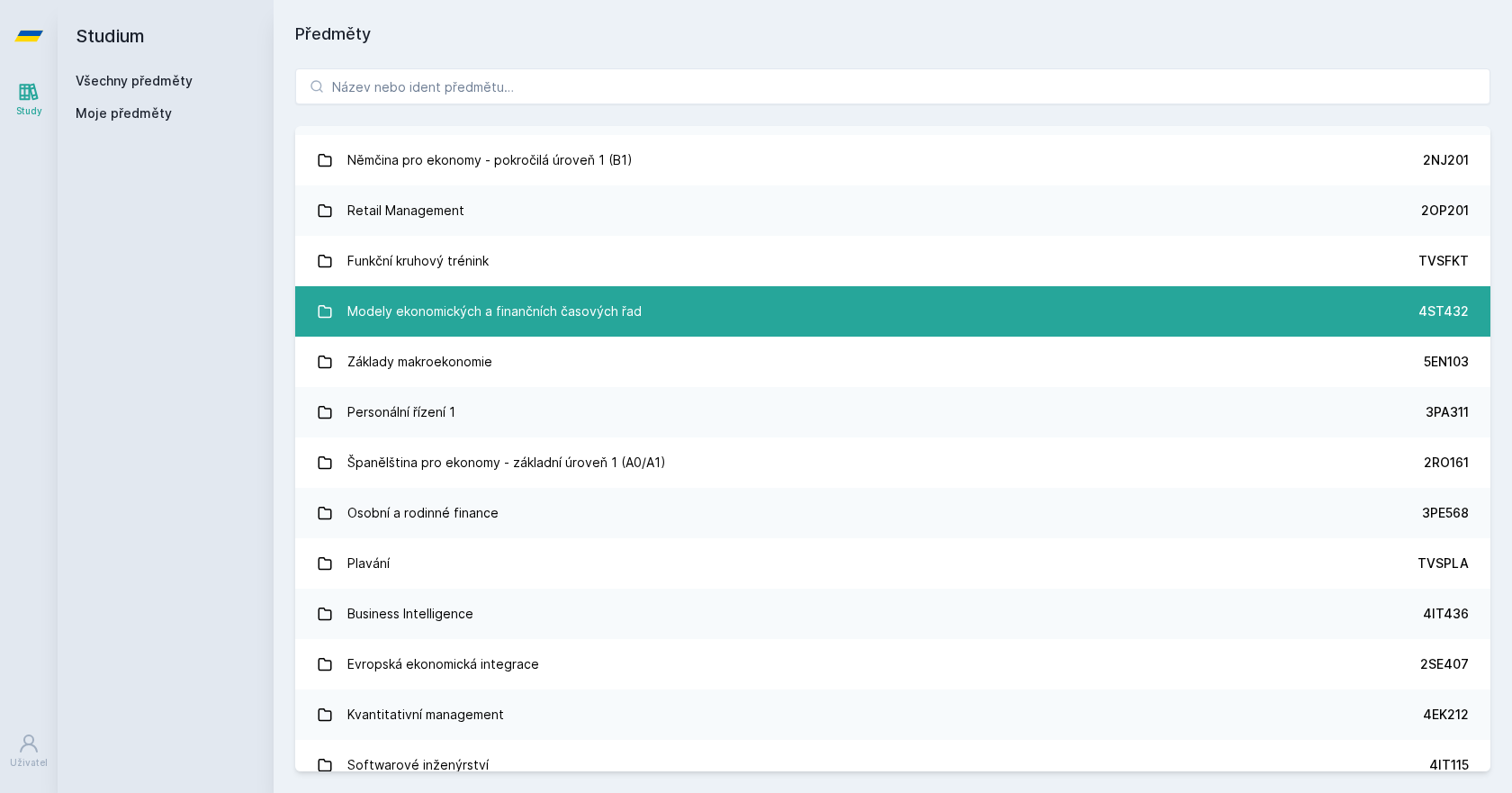
scroll to position [3419, 0]
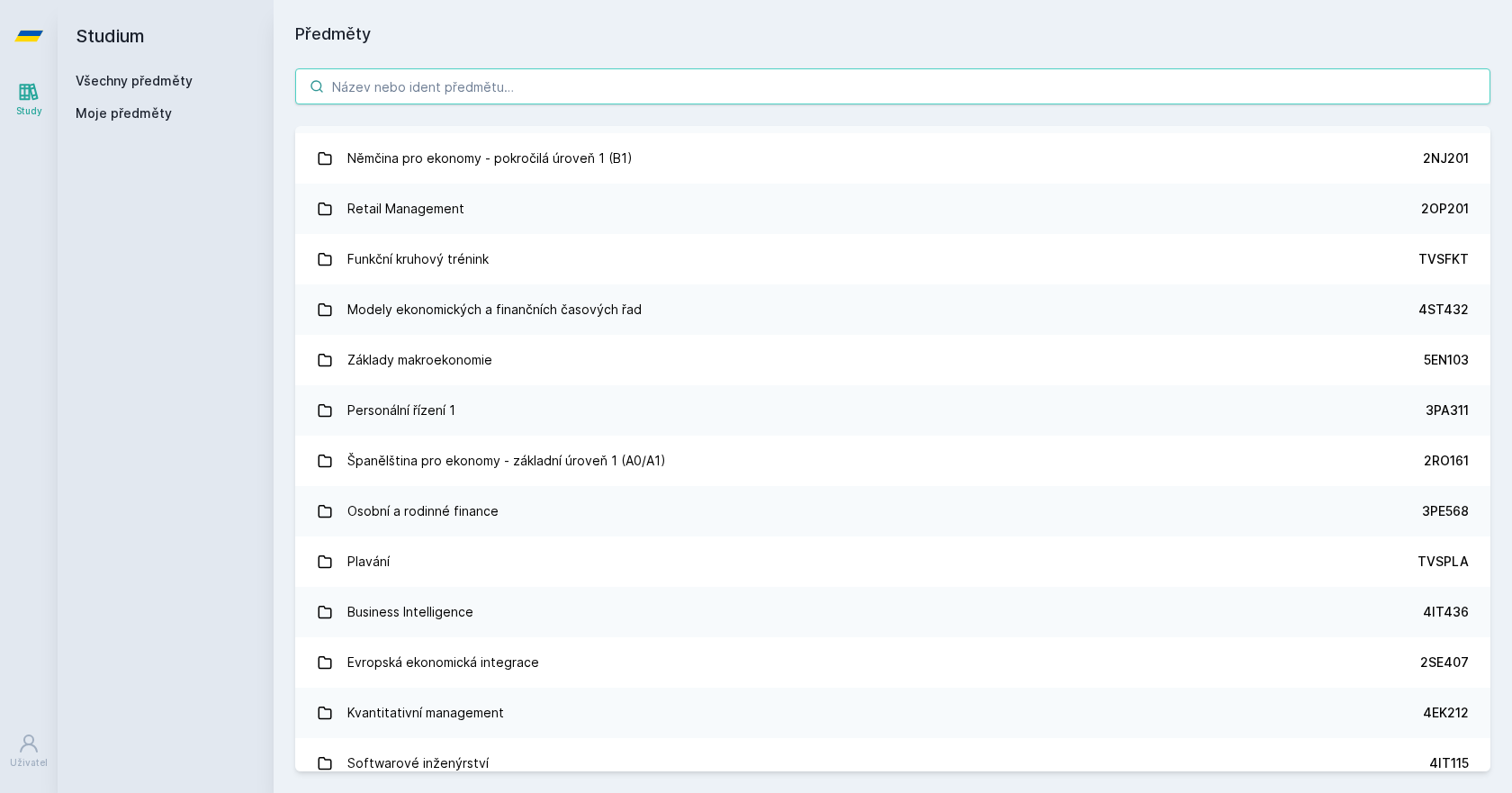
click at [472, 82] on input "search" at bounding box center [893, 86] width 1195 height 36
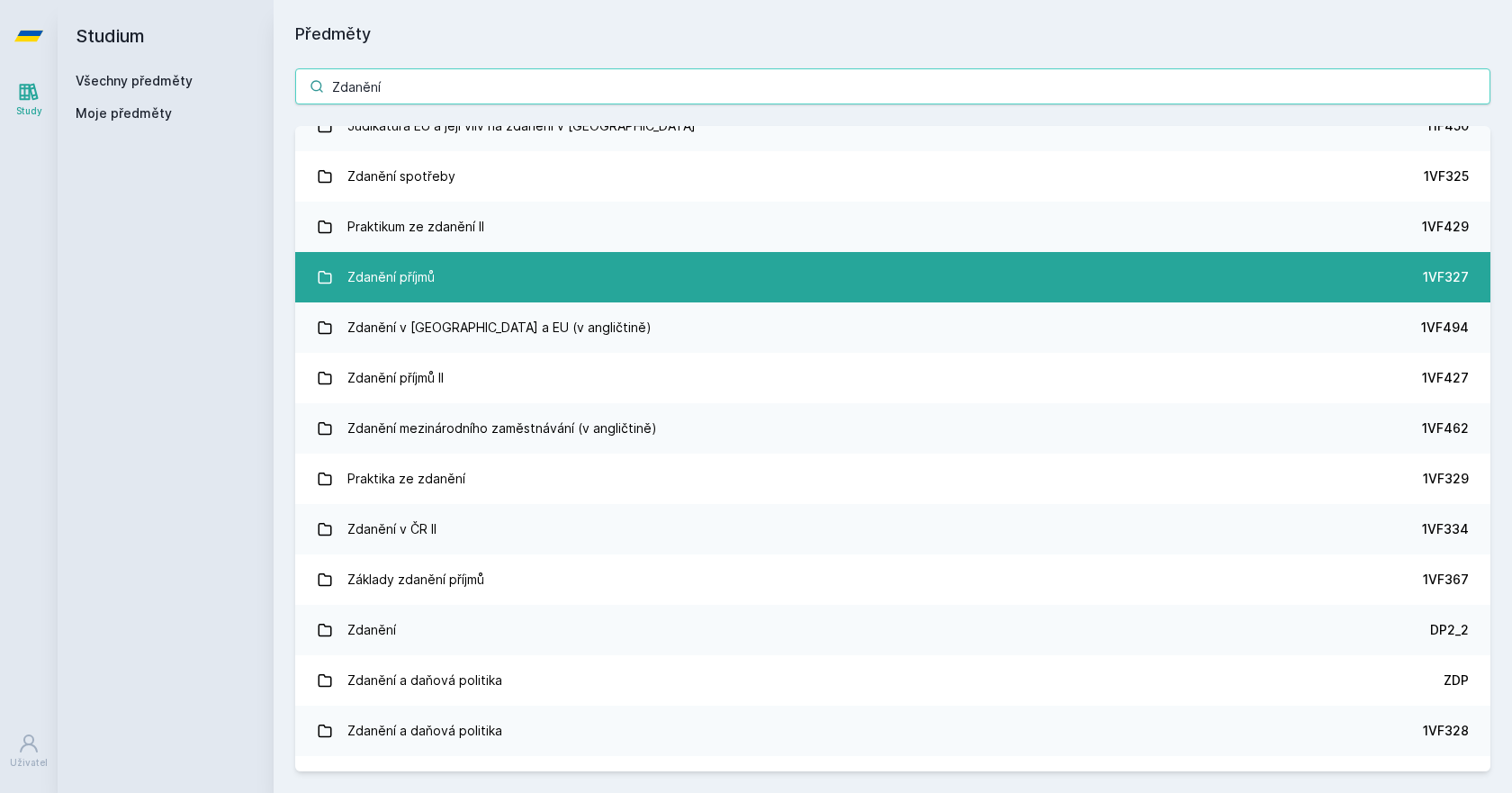
scroll to position [0, 0]
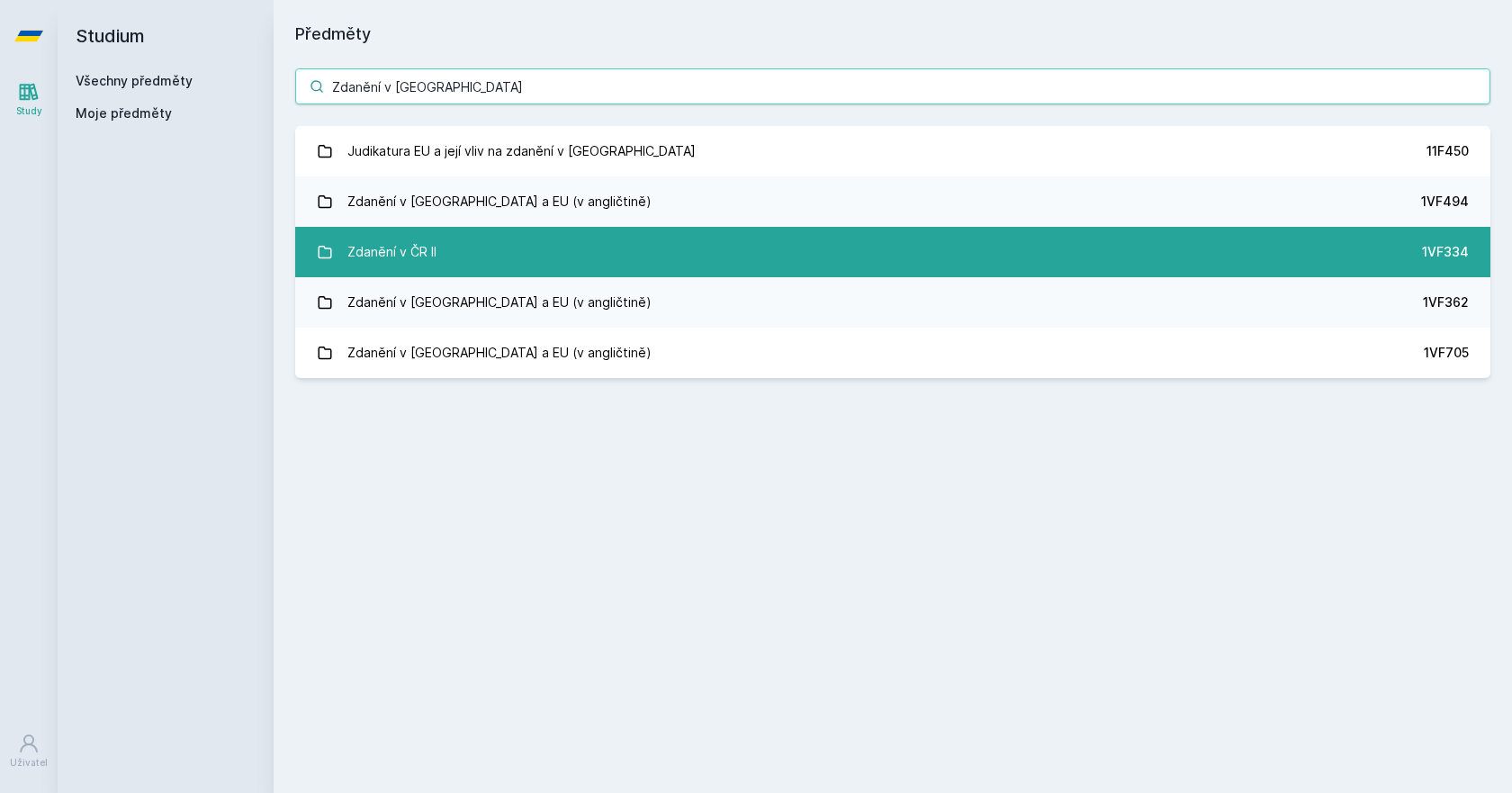
type input "Zdanění v [GEOGRAPHIC_DATA]"
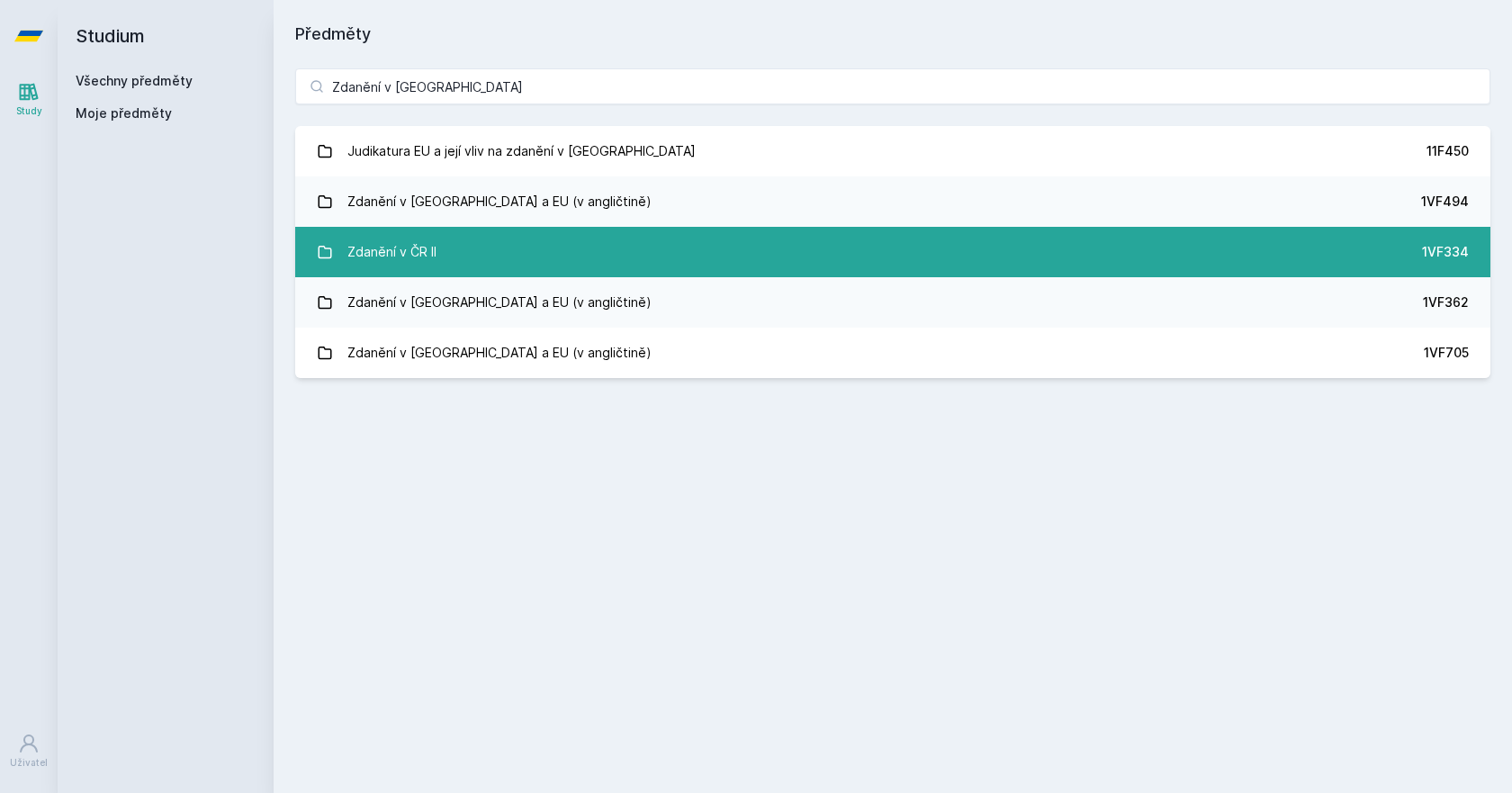
click at [492, 246] on link "Zdanění v ČR II 1VF334" at bounding box center [893, 252] width 1195 height 50
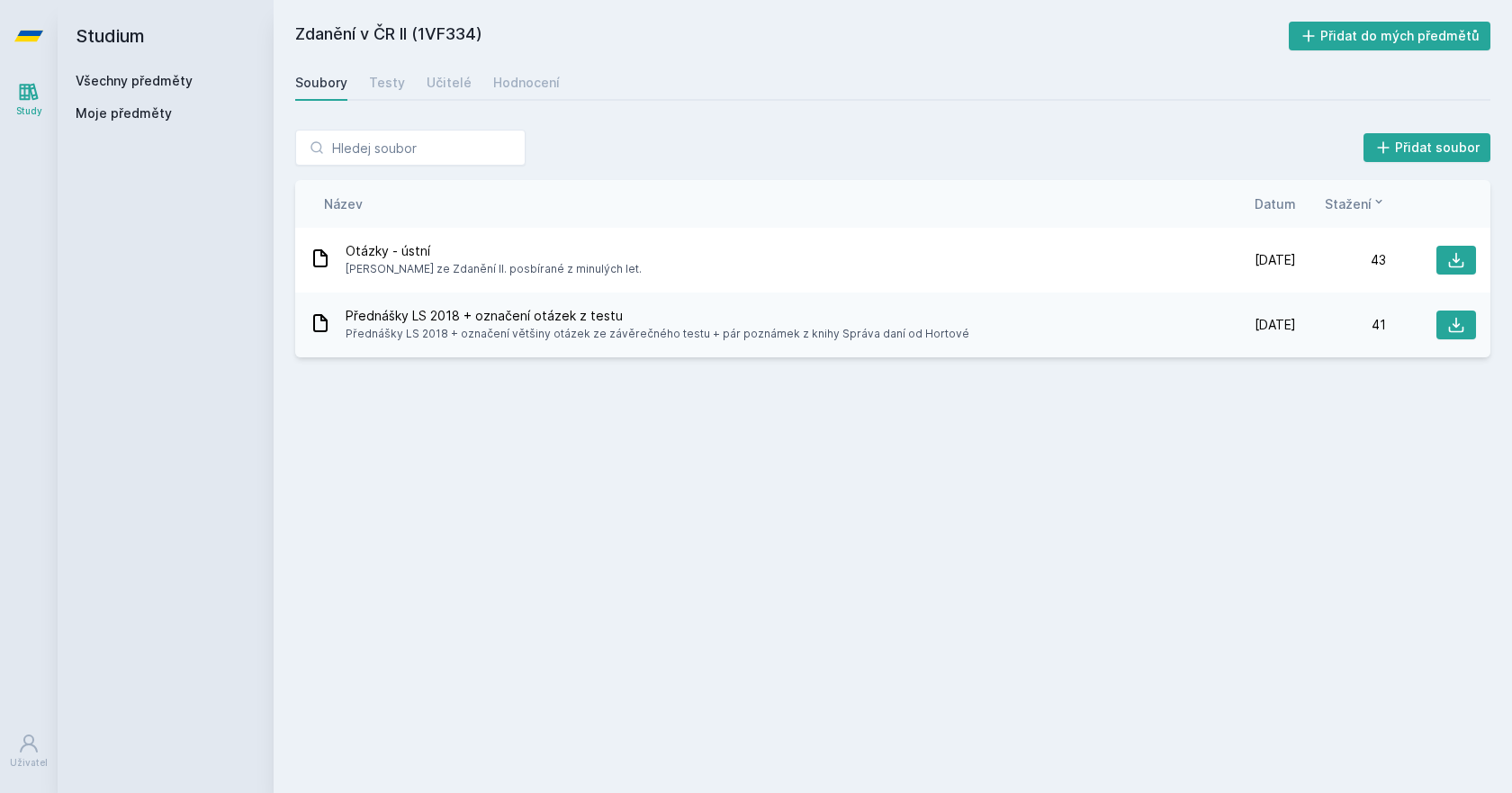
click at [40, 103] on link "Study" at bounding box center [29, 100] width 50 height 55
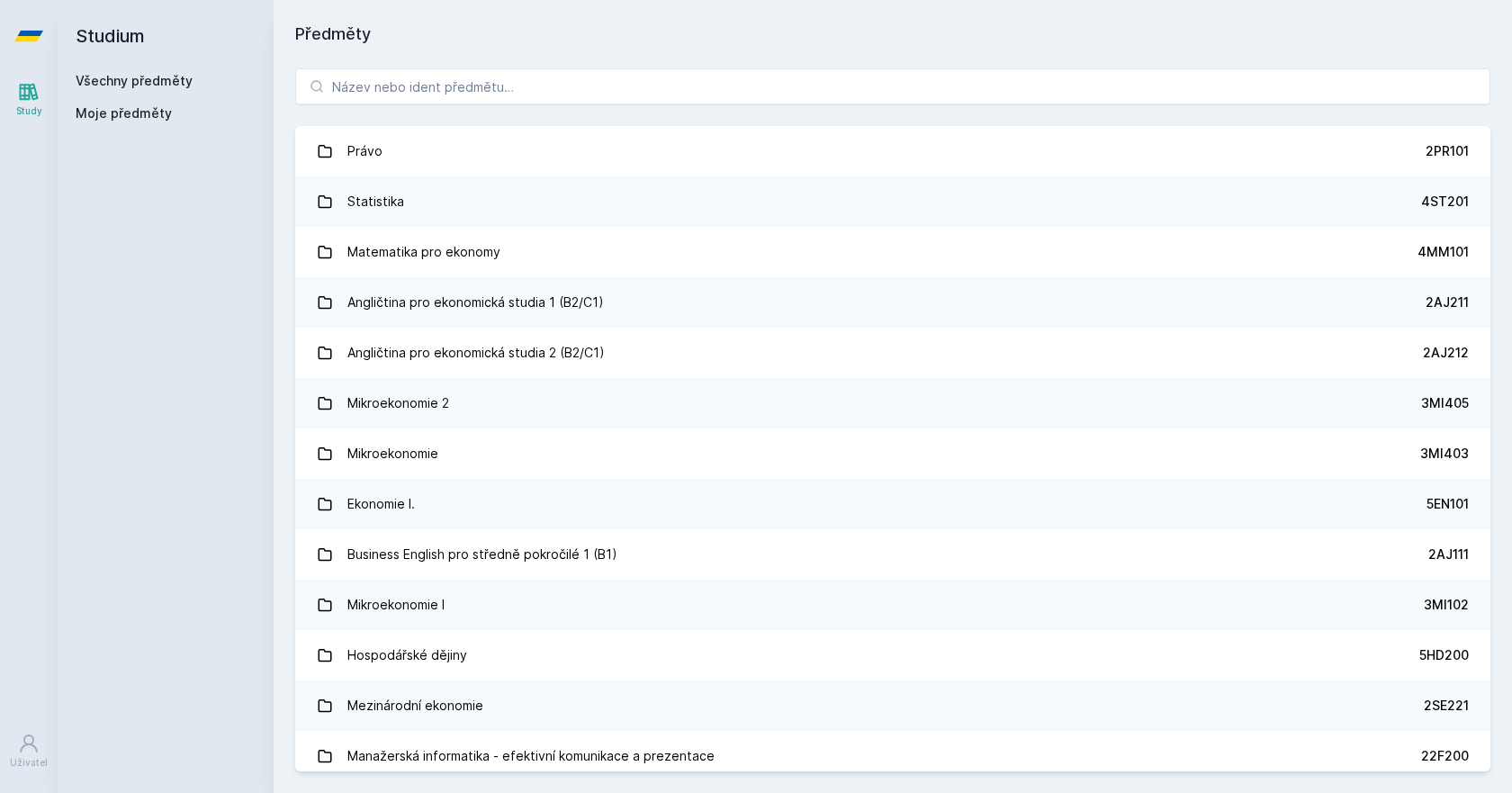
click at [113, 42] on h2 "Studium" at bounding box center [166, 36] width 180 height 72
